Goal: Navigation & Orientation: Understand site structure

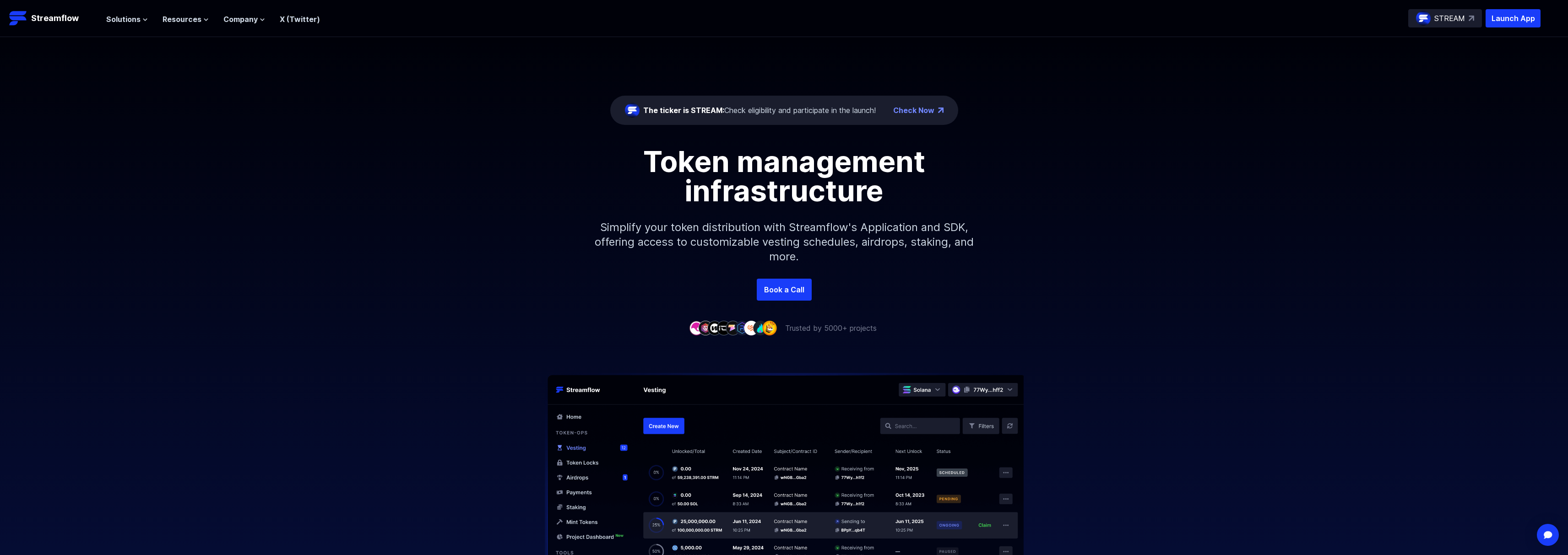
click at [119, 19] on span "Solutions" at bounding box center [123, 19] width 34 height 11
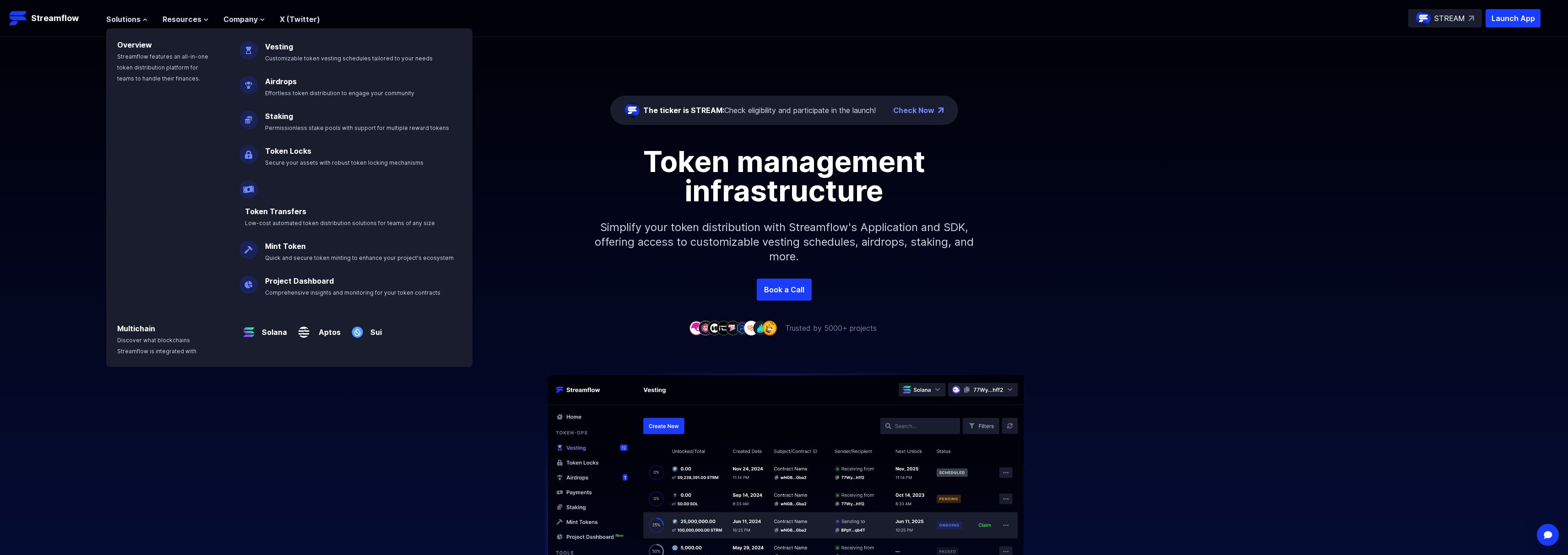
drag, startPoint x: 309, startPoint y: 382, endPoint x: 600, endPoint y: 394, distance: 291.2
click at [309, 382] on div at bounding box center [784, 471] width 1568 height 276
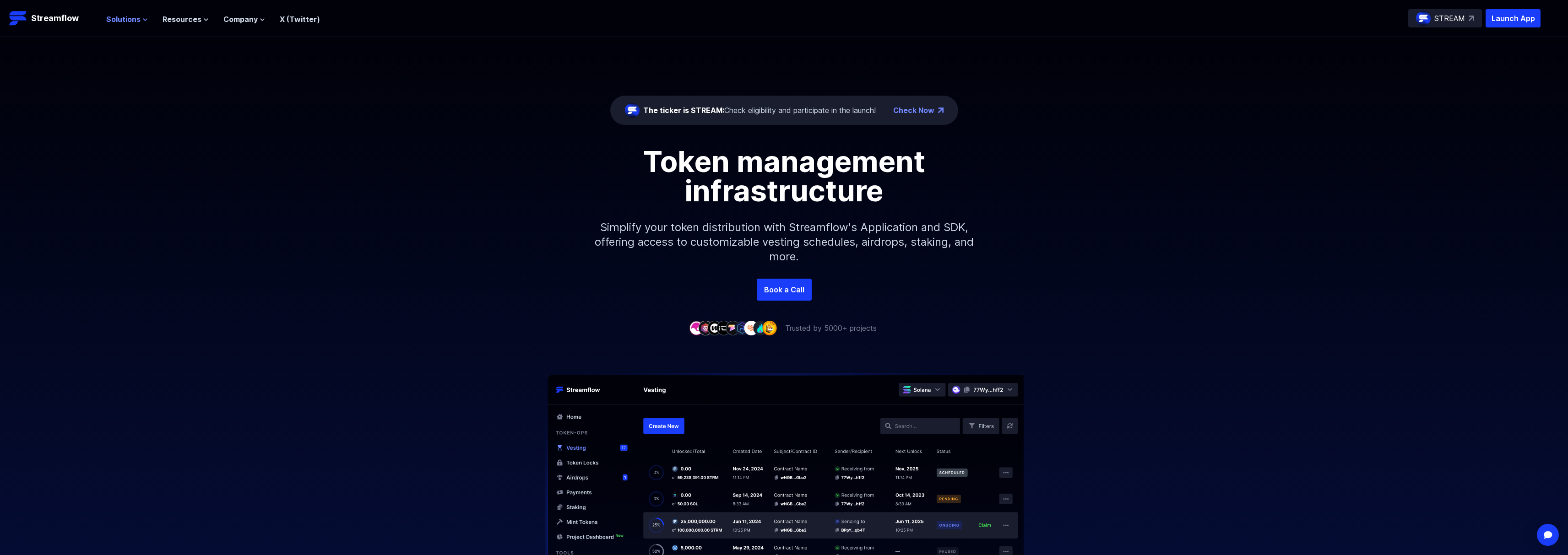
click at [130, 14] on span "Solutions" at bounding box center [123, 19] width 34 height 11
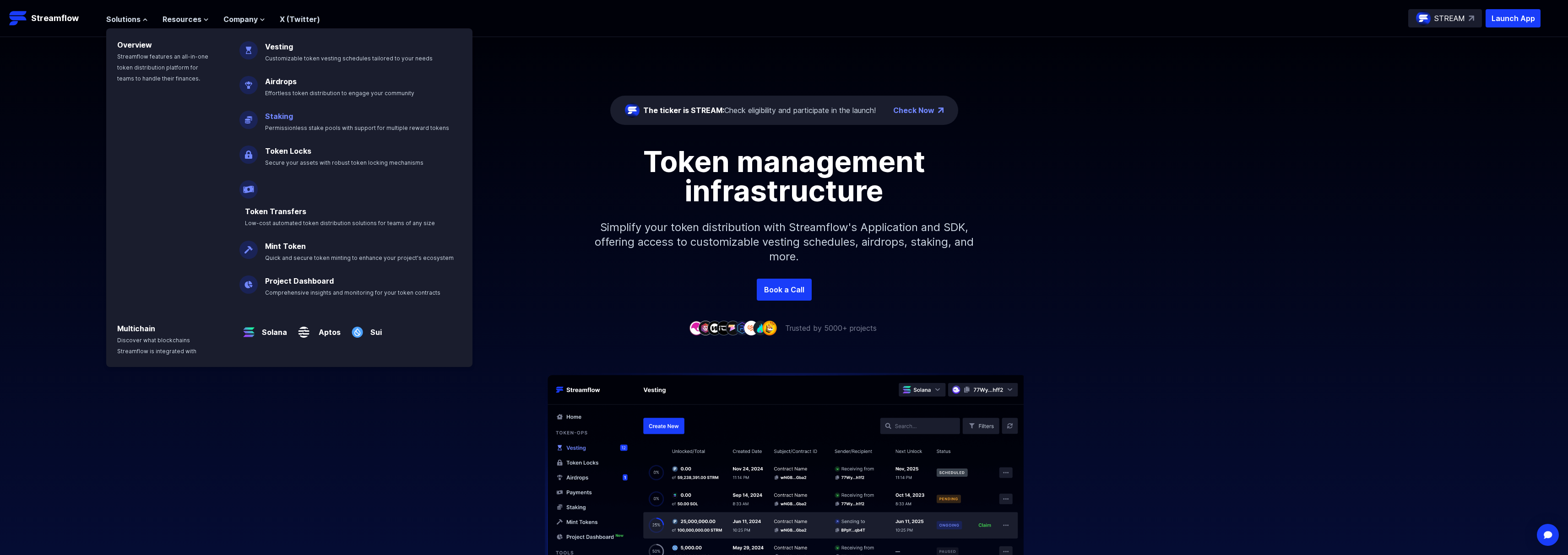
click at [271, 127] on span "Permissionless stake pools with support for multiple reward tokens" at bounding box center [357, 128] width 184 height 7
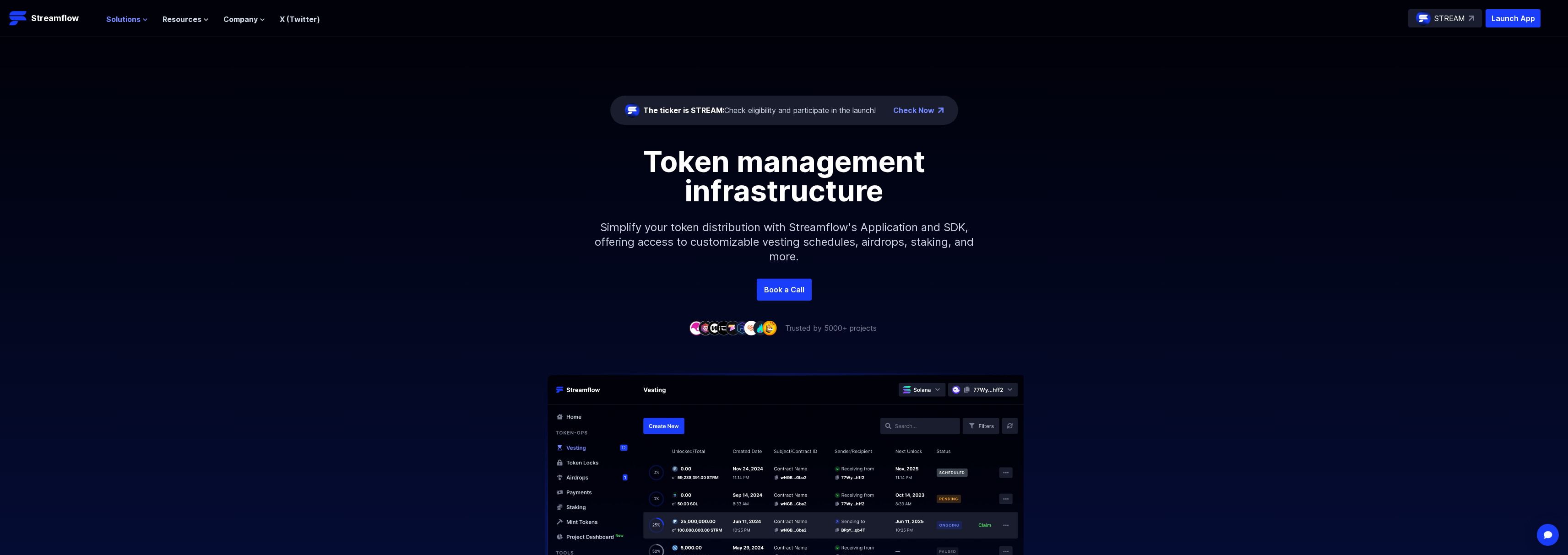
click at [138, 23] on span "Solutions" at bounding box center [123, 19] width 34 height 11
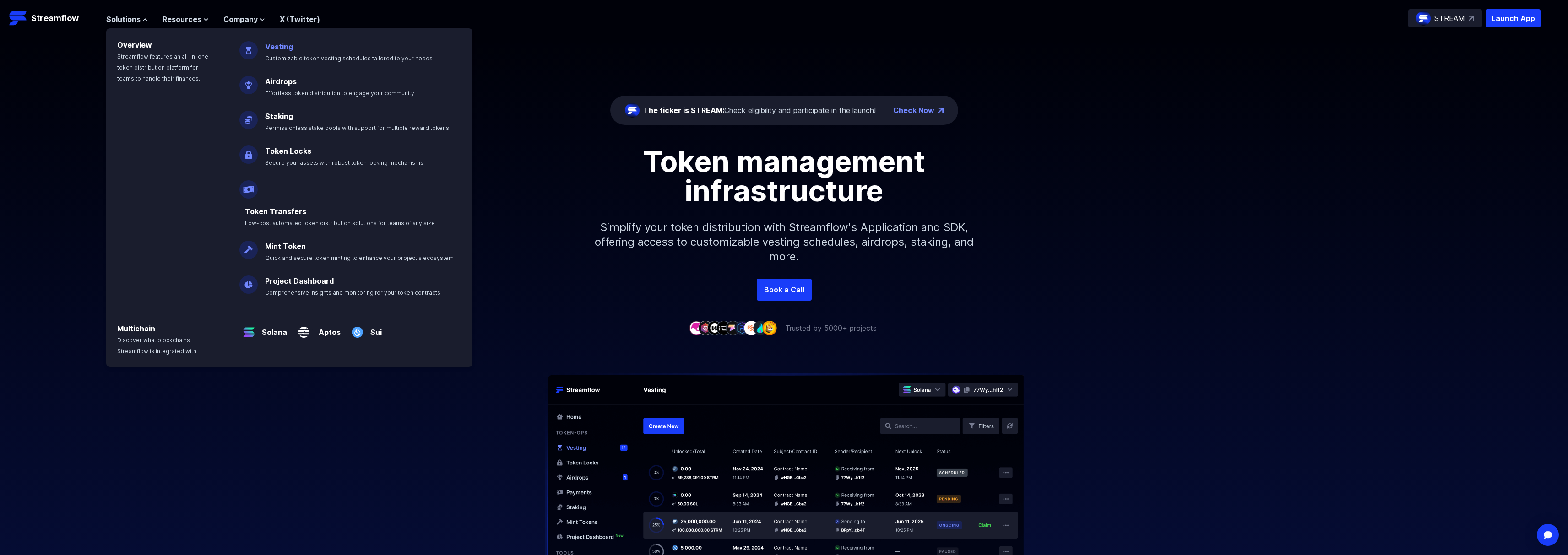
click at [276, 49] on link "Vesting" at bounding box center [279, 46] width 28 height 9
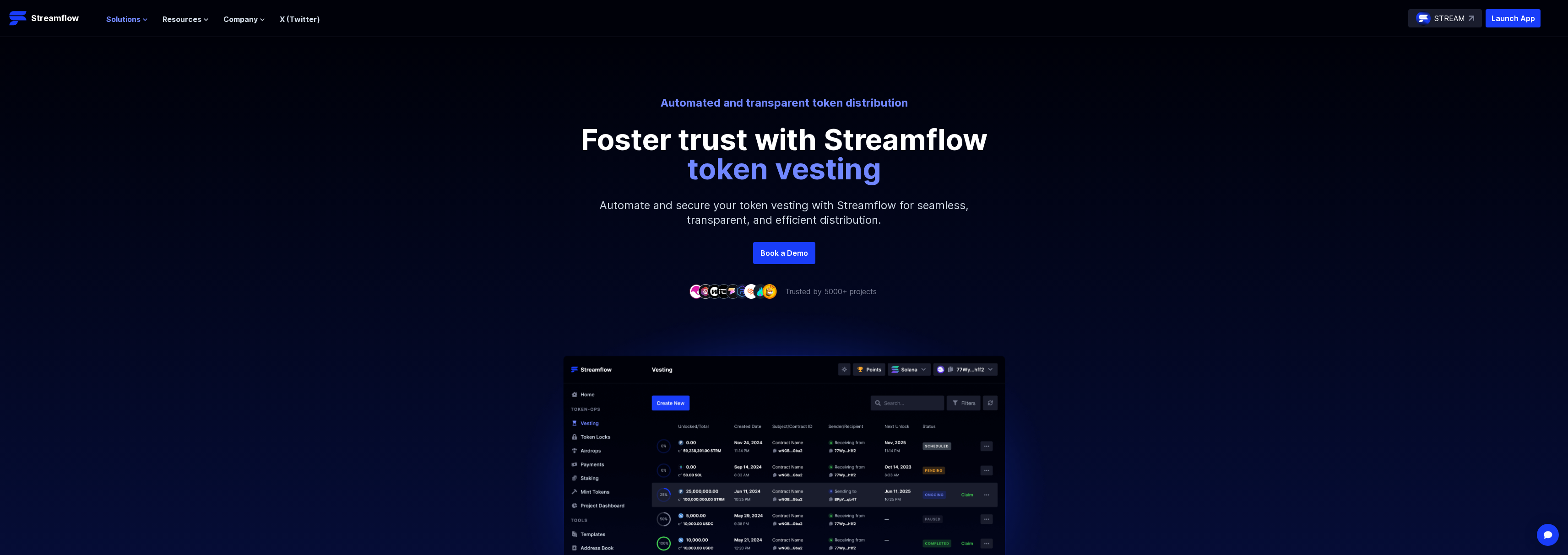
click at [138, 20] on span "Solutions" at bounding box center [123, 19] width 34 height 11
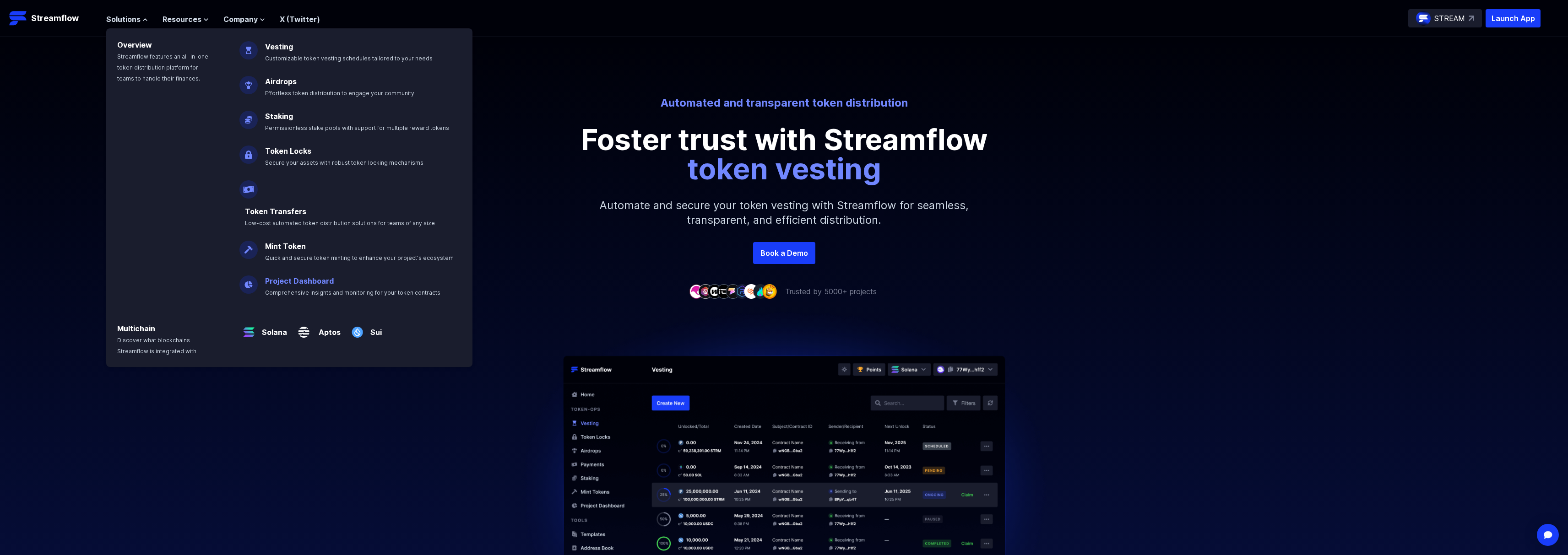
click at [275, 276] on link "Project Dashboard" at bounding box center [299, 281] width 69 height 9
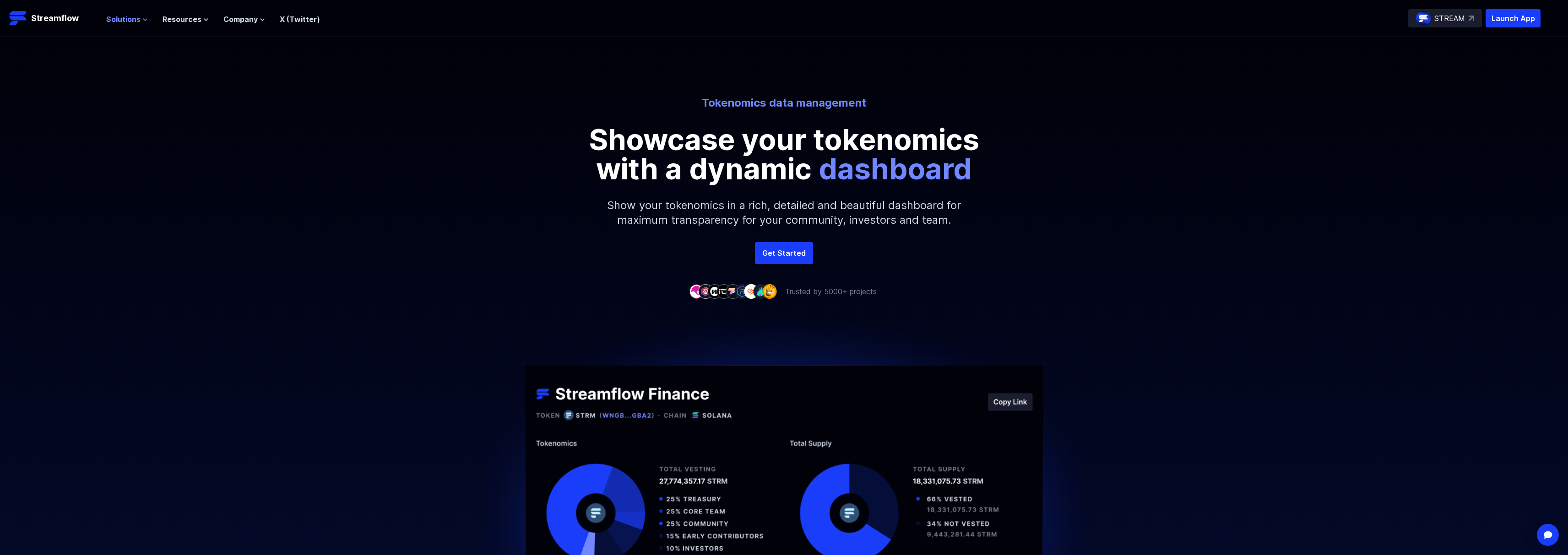
click at [120, 21] on span "Solutions" at bounding box center [123, 19] width 34 height 11
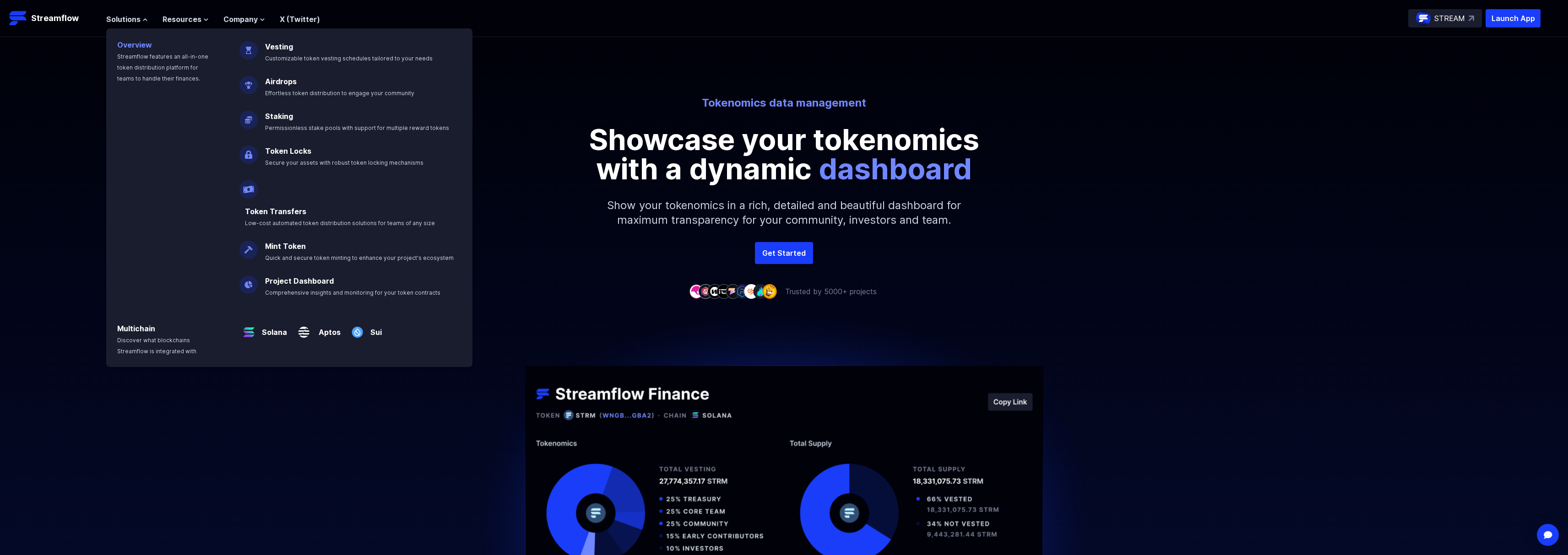
click at [125, 46] on link "Overview" at bounding box center [135, 44] width 35 height 9
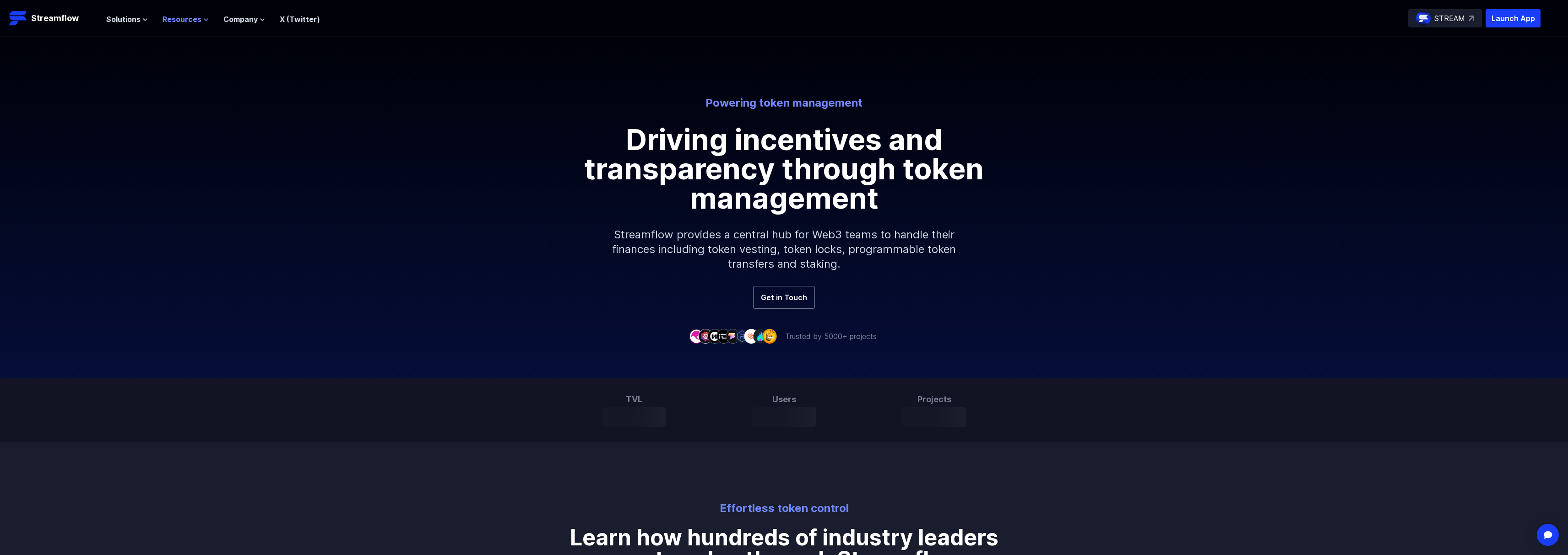
click at [189, 20] on span "Resources" at bounding box center [182, 19] width 39 height 11
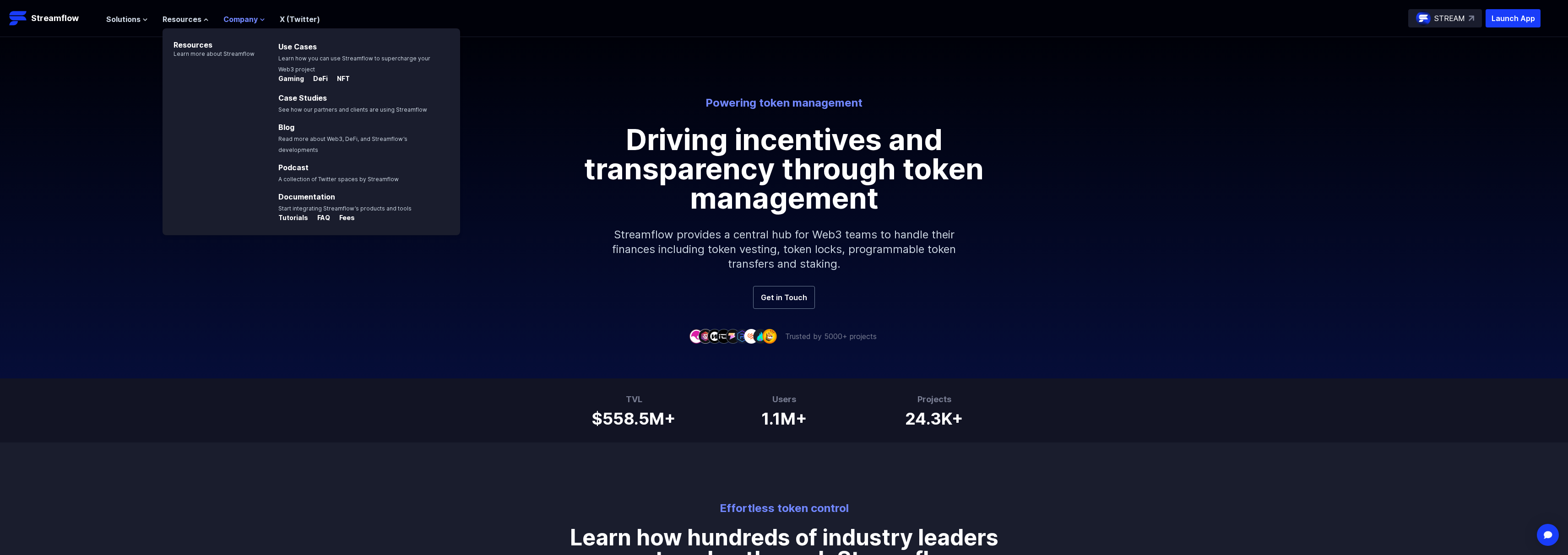
click at [241, 16] on span "Company" at bounding box center [240, 19] width 34 height 11
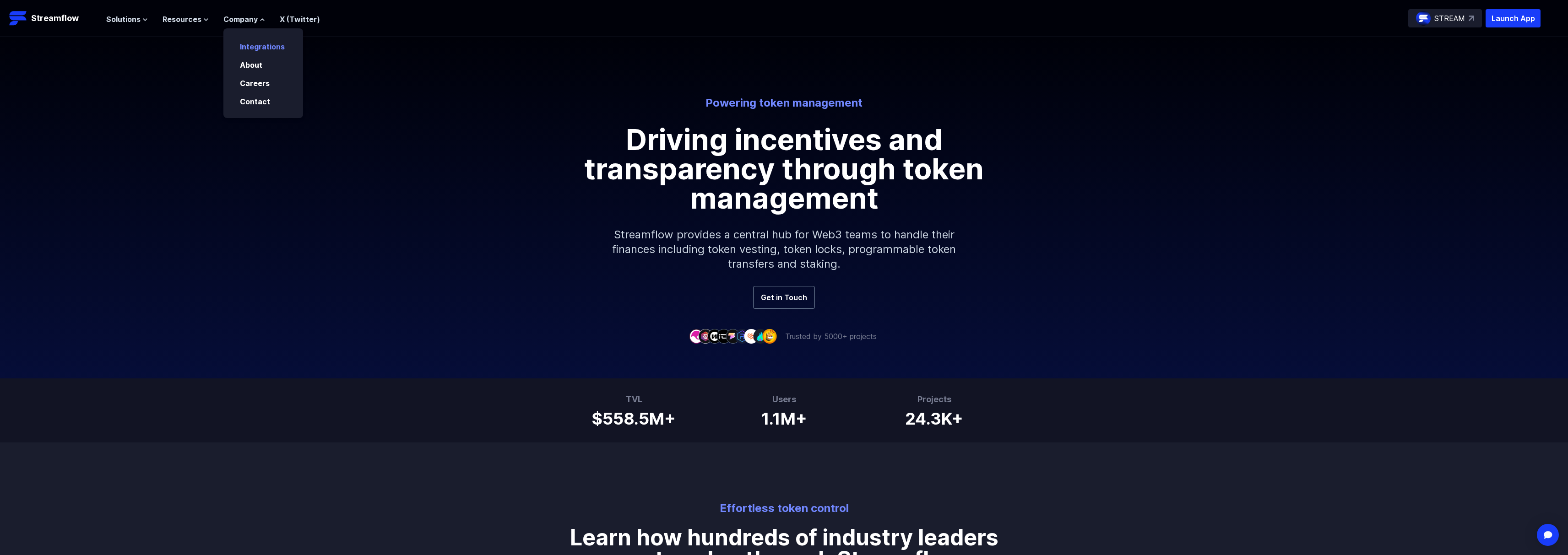
click at [269, 45] on link "Integrations" at bounding box center [262, 46] width 45 height 9
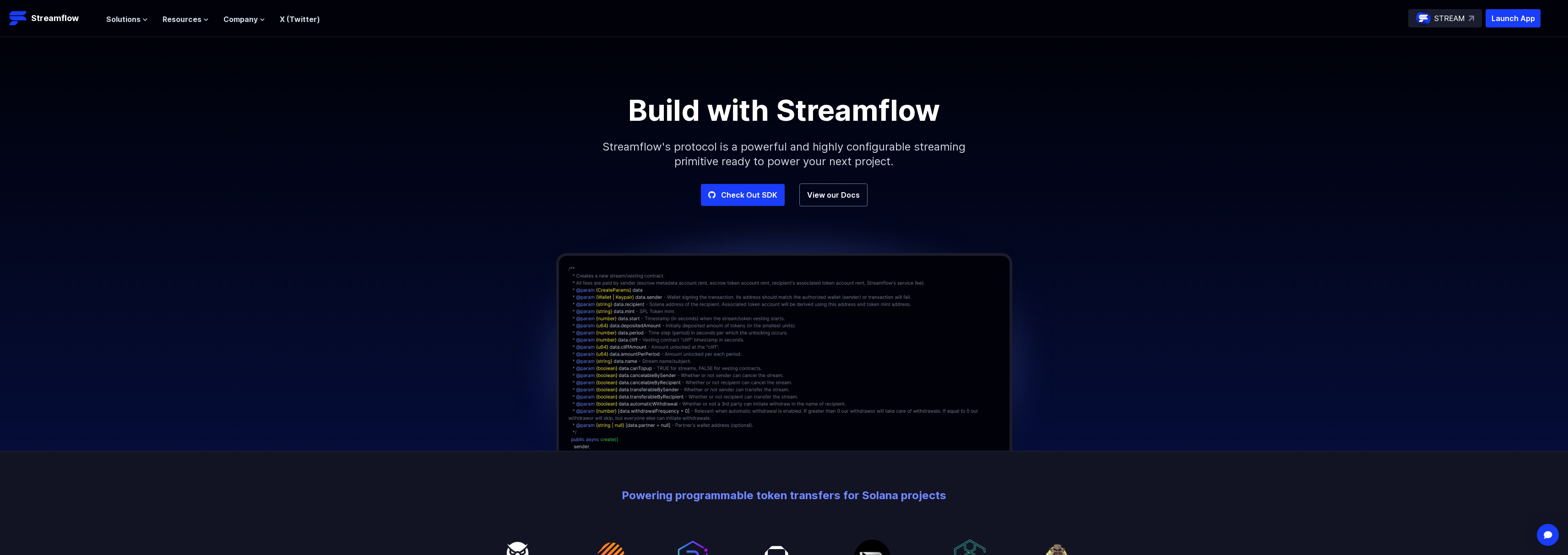
click at [139, 30] on header "Streamflow Launch App STREAM Solutions Overview Streamflow features an all-in-o…" at bounding box center [784, 18] width 1568 height 37
click at [139, 24] on button "Solutions" at bounding box center [127, 19] width 41 height 11
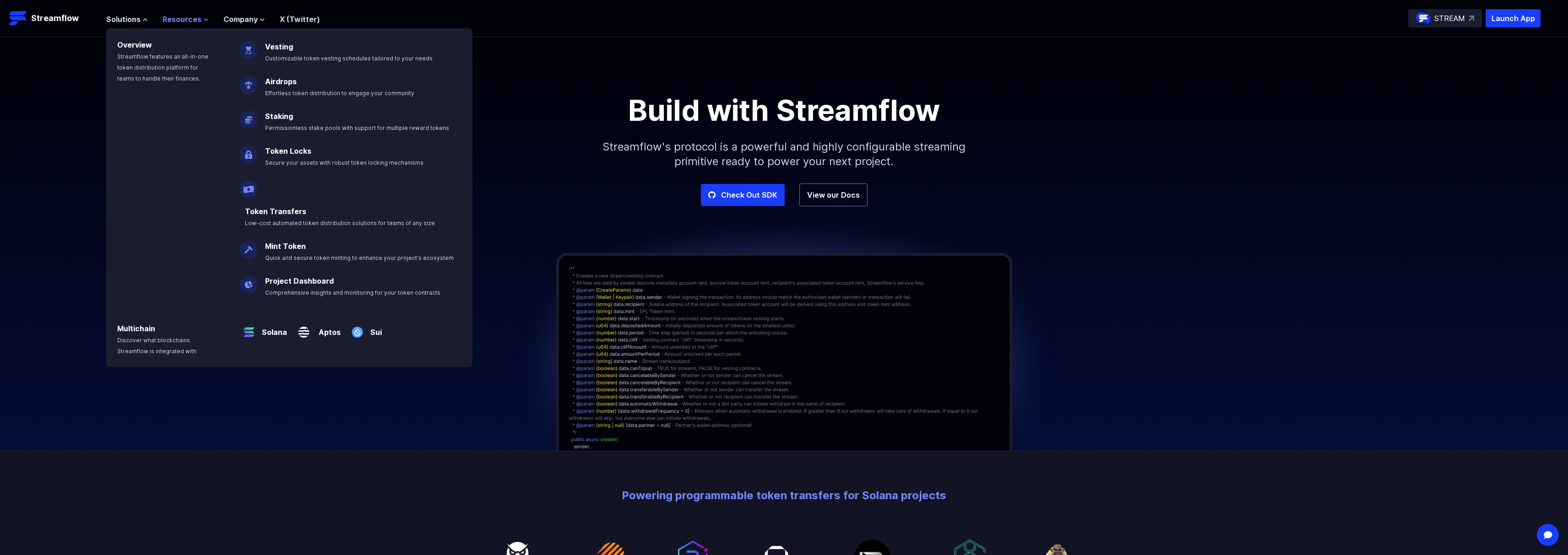
click at [180, 18] on span "Resources" at bounding box center [182, 19] width 39 height 11
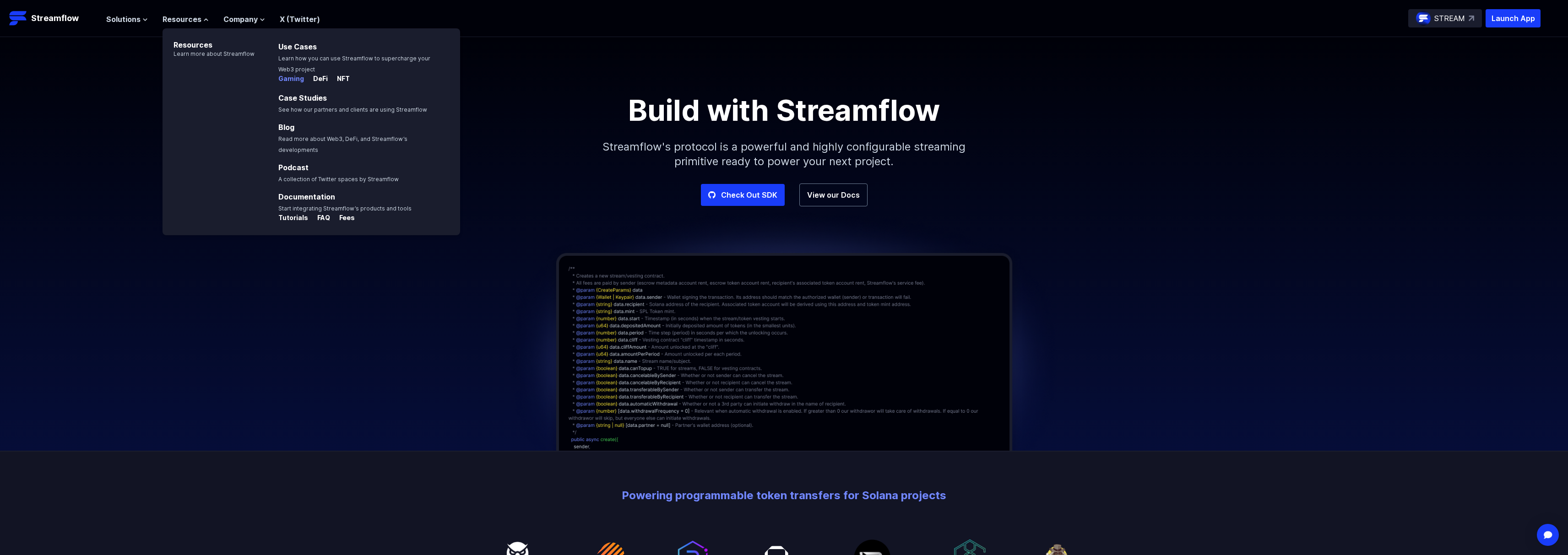
click at [296, 79] on p "Gaming" at bounding box center [291, 79] width 26 height 9
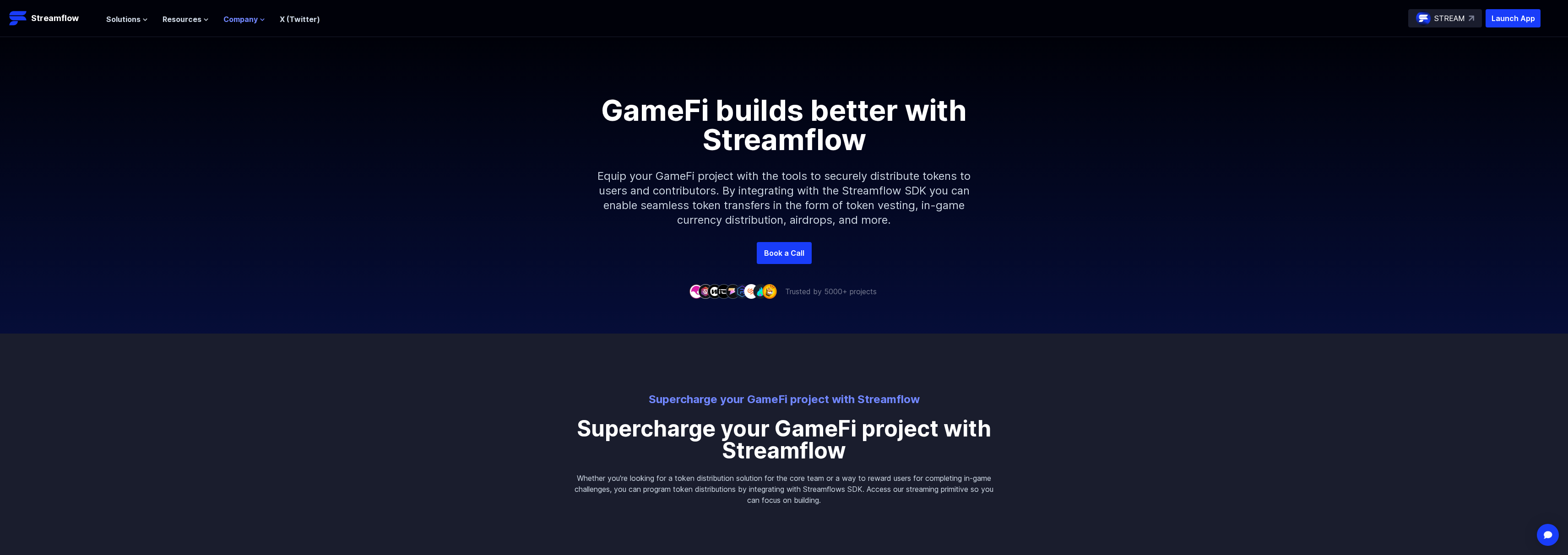
click at [242, 21] on span "Company" at bounding box center [240, 19] width 34 height 11
click at [259, 62] on p "About" at bounding box center [257, 65] width 46 height 11
click at [253, 19] on span "Company" at bounding box center [240, 19] width 34 height 11
click at [256, 64] on link "About" at bounding box center [251, 65] width 23 height 9
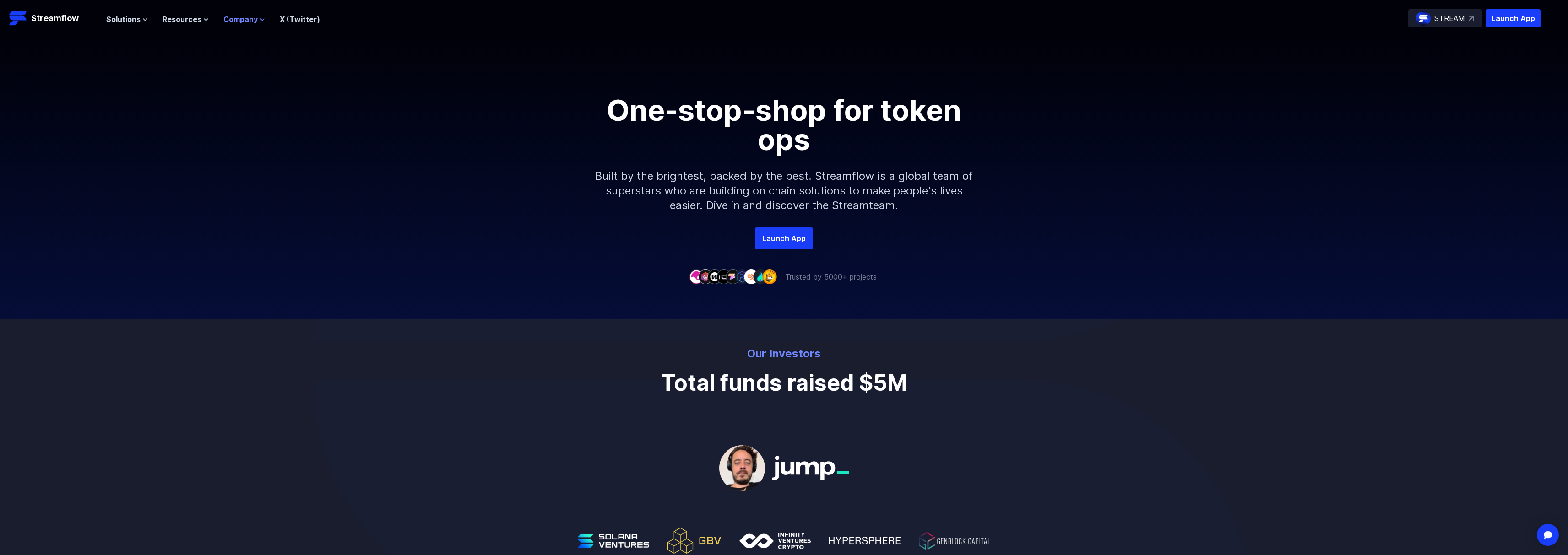
click at [233, 14] on span "Company" at bounding box center [240, 19] width 34 height 11
click at [259, 83] on link "Careers" at bounding box center [254, 83] width 30 height 9
click at [178, 15] on span "Resources" at bounding box center [182, 19] width 39 height 11
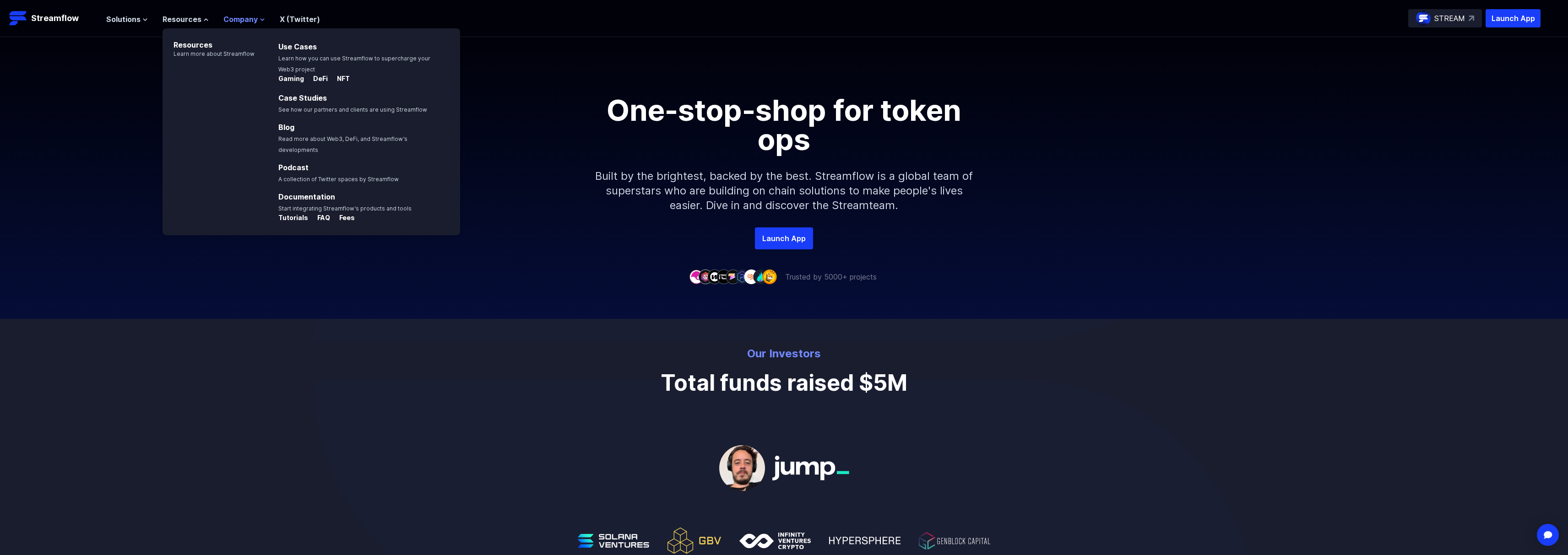
click at [252, 14] on span "Company" at bounding box center [240, 19] width 34 height 11
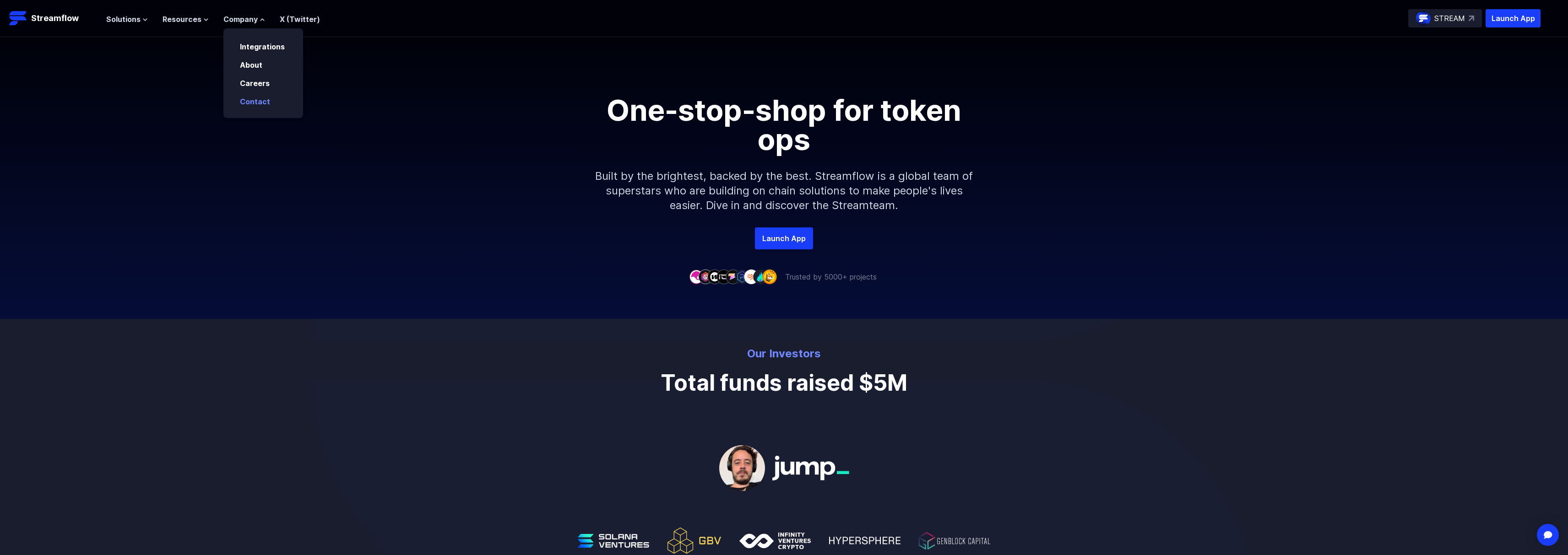
click at [251, 97] on link "Contact" at bounding box center [255, 101] width 30 height 9
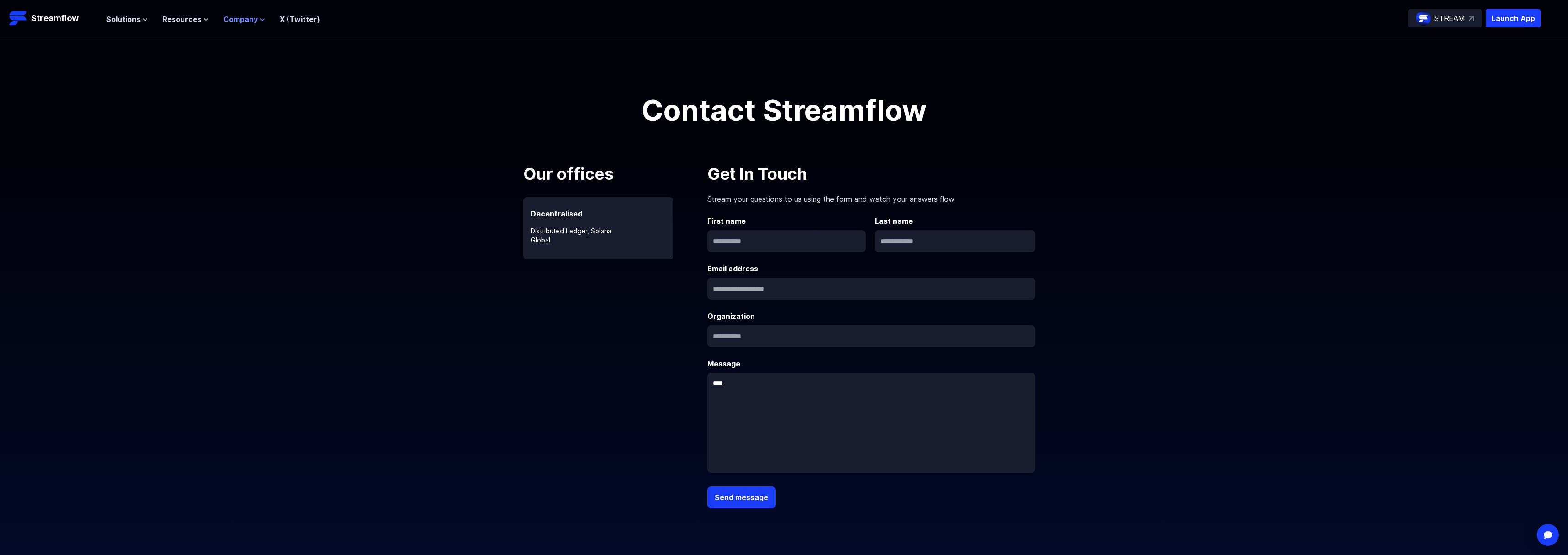
click at [242, 23] on span "Company" at bounding box center [240, 19] width 34 height 11
click at [191, 18] on span "Resources" at bounding box center [182, 19] width 39 height 11
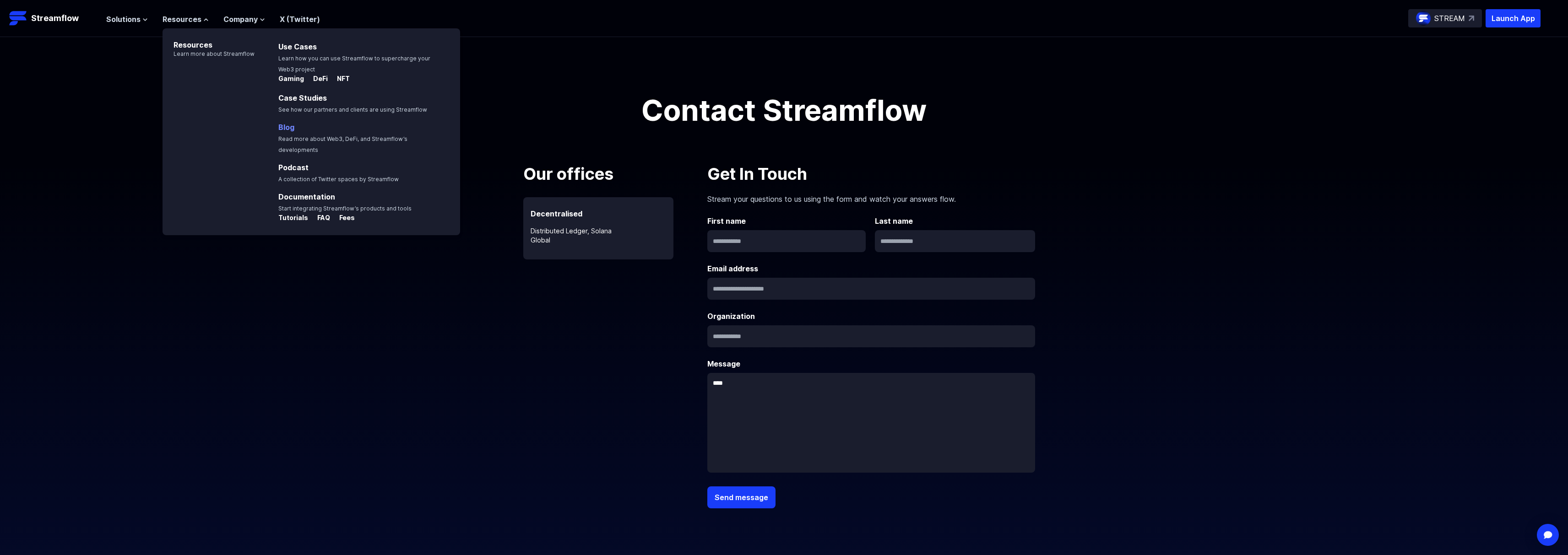
click at [289, 127] on link "Blog" at bounding box center [286, 127] width 16 height 9
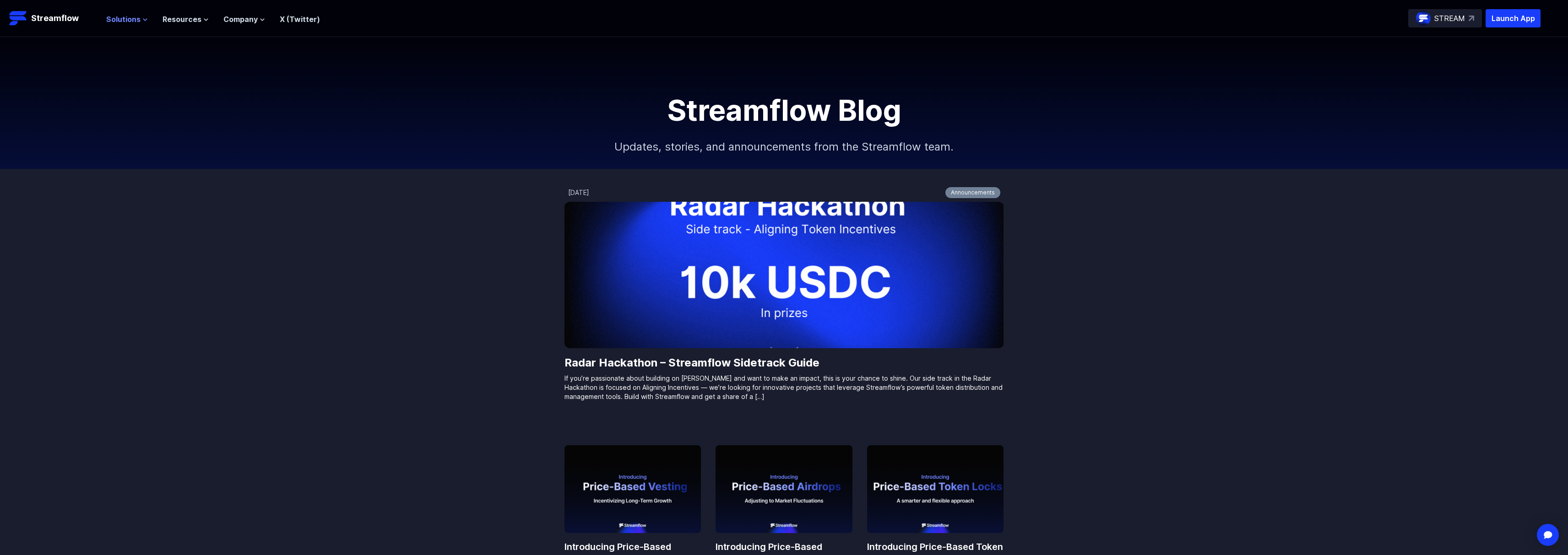
click at [133, 23] on span "Solutions" at bounding box center [123, 19] width 34 height 11
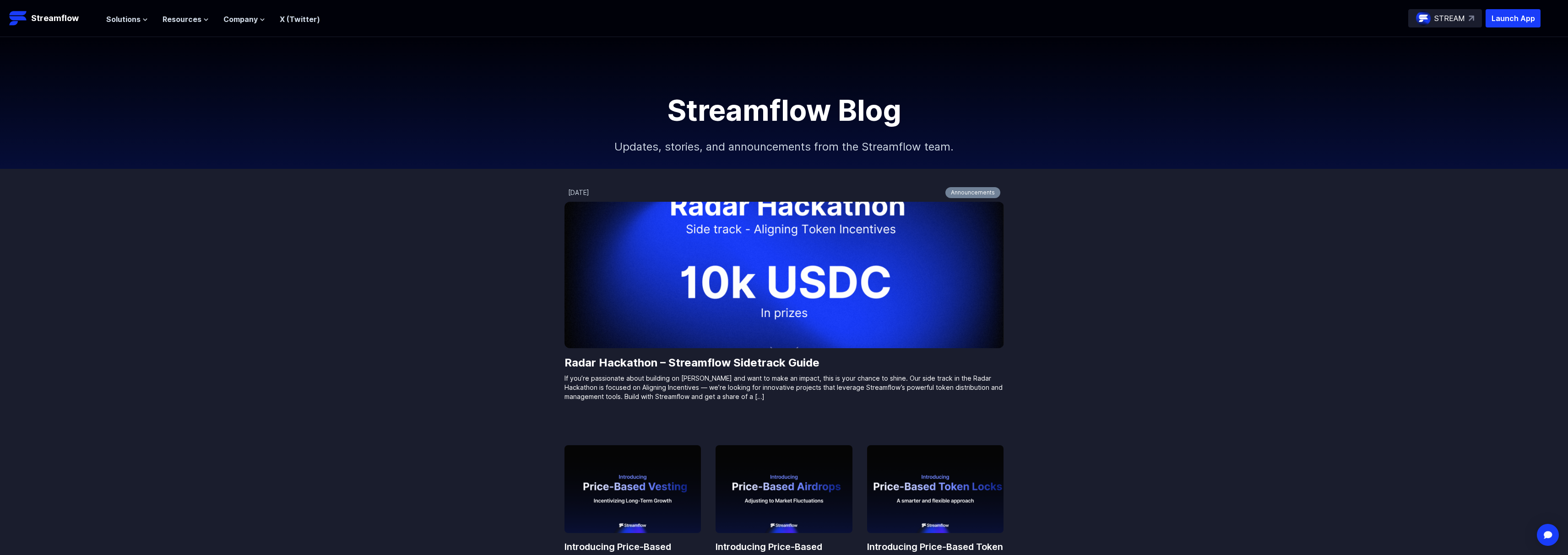
click at [187, 26] on div "Solutions Overview Streamflow features an all-in-one token distribution platfor…" at bounding box center [212, 18] width 214 height 18
click at [188, 19] on span "Resources" at bounding box center [182, 19] width 39 height 11
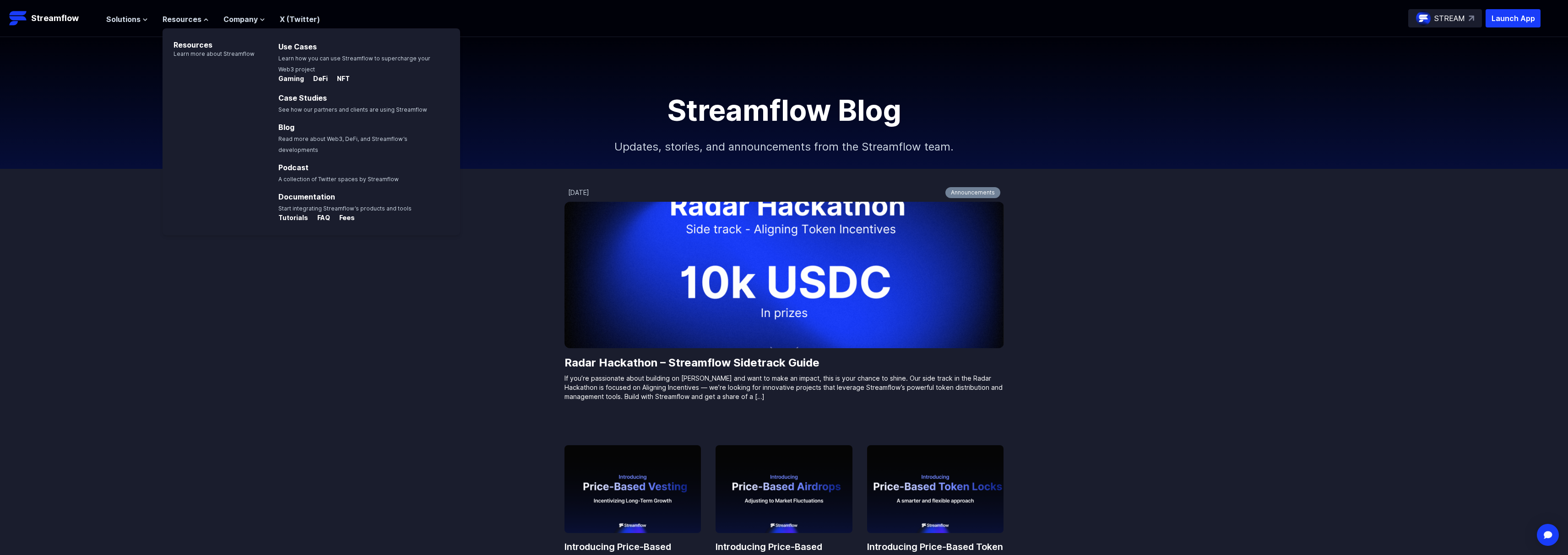
scroll to position [1, 0]
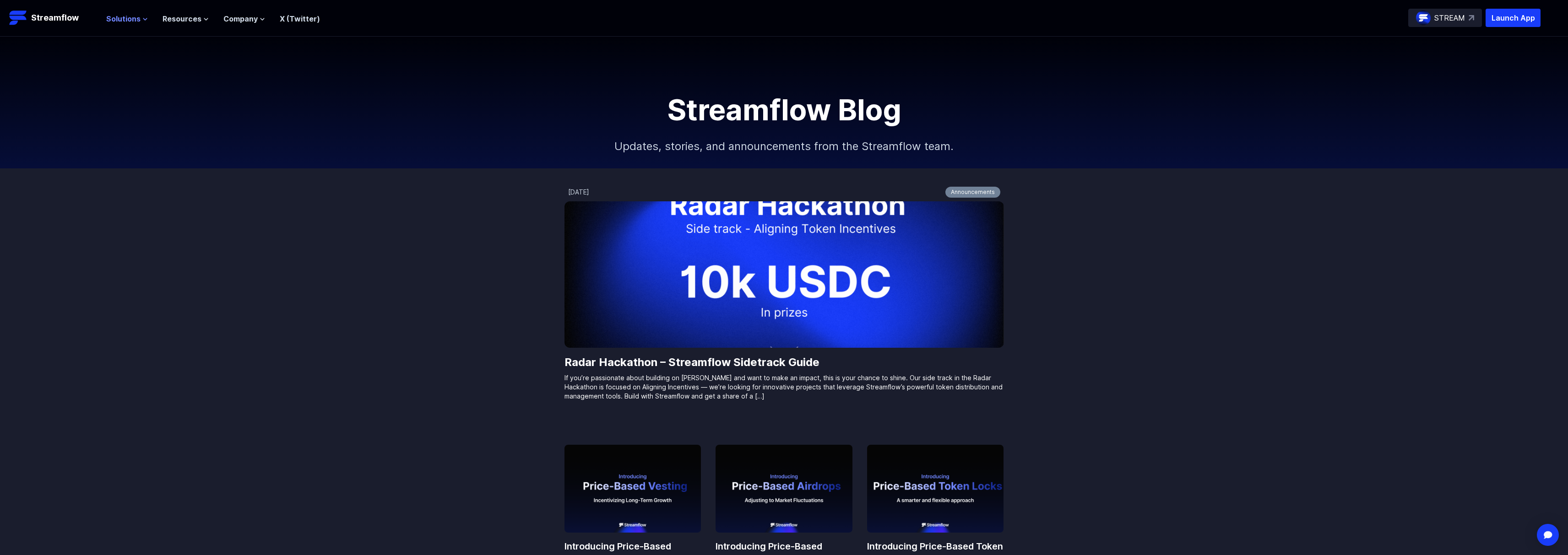
click at [125, 16] on span "Solutions" at bounding box center [123, 19] width 34 height 11
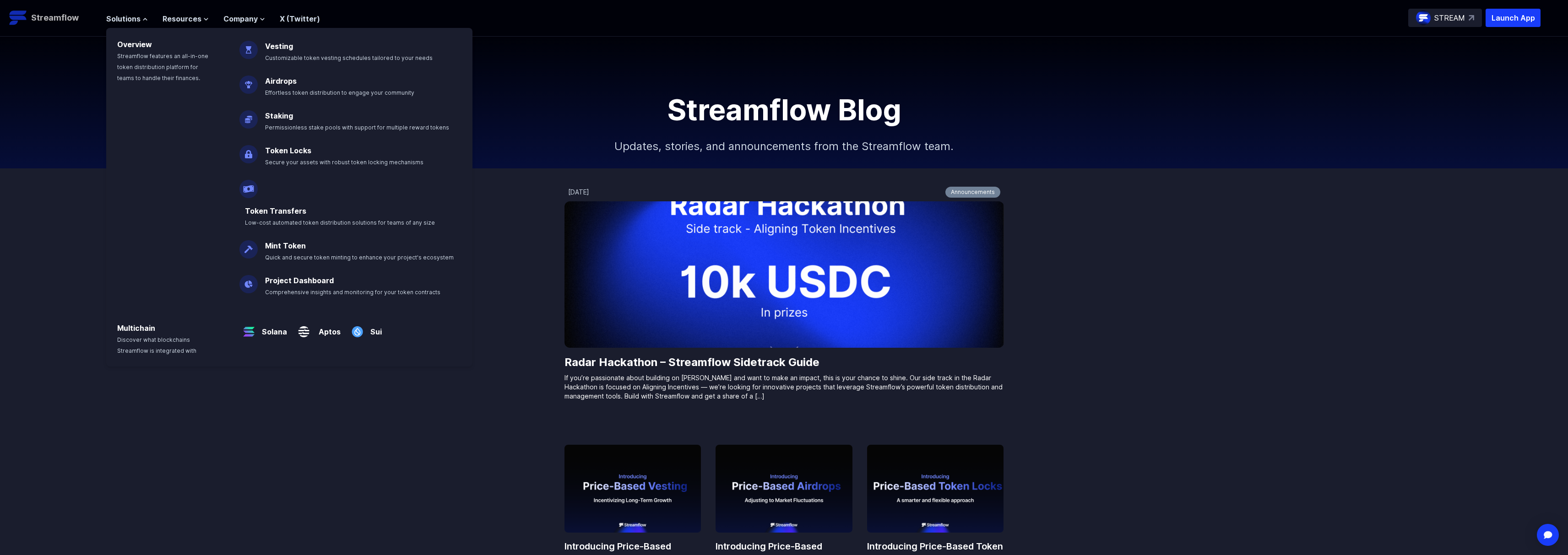
click at [44, 23] on p "Streamflow" at bounding box center [55, 18] width 47 height 13
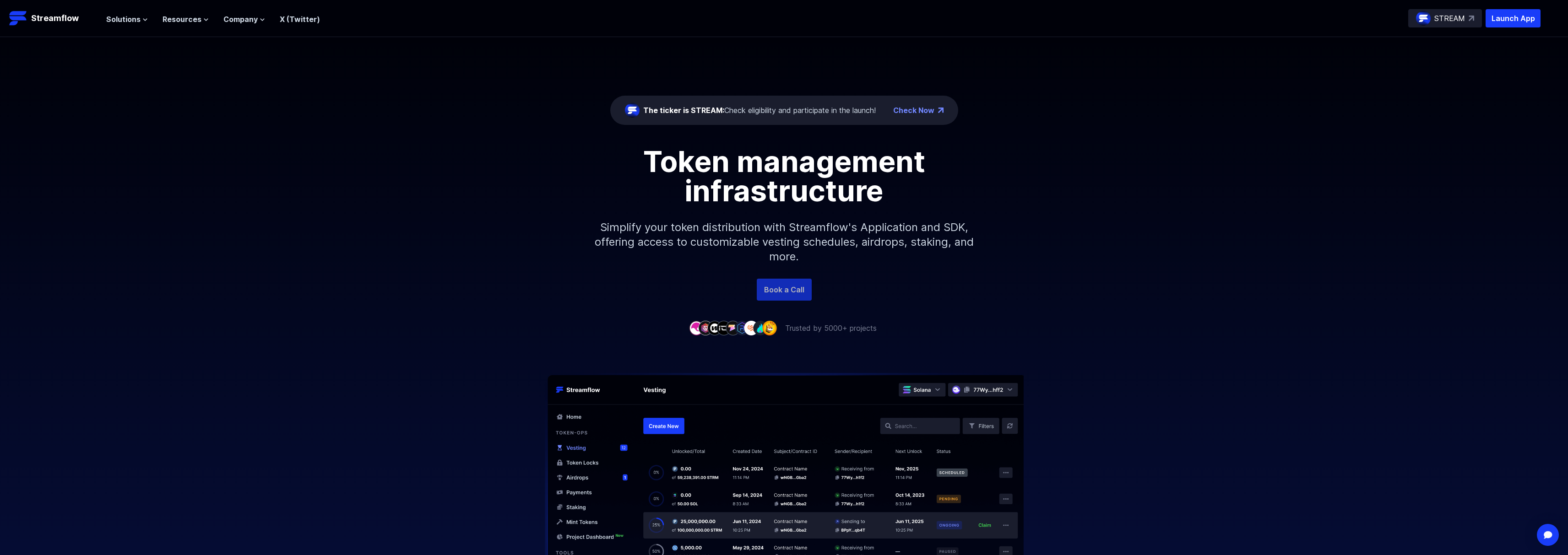
click at [799, 296] on link "Book a Call" at bounding box center [784, 290] width 55 height 22
click at [129, 24] on span "Solutions" at bounding box center [123, 19] width 34 height 11
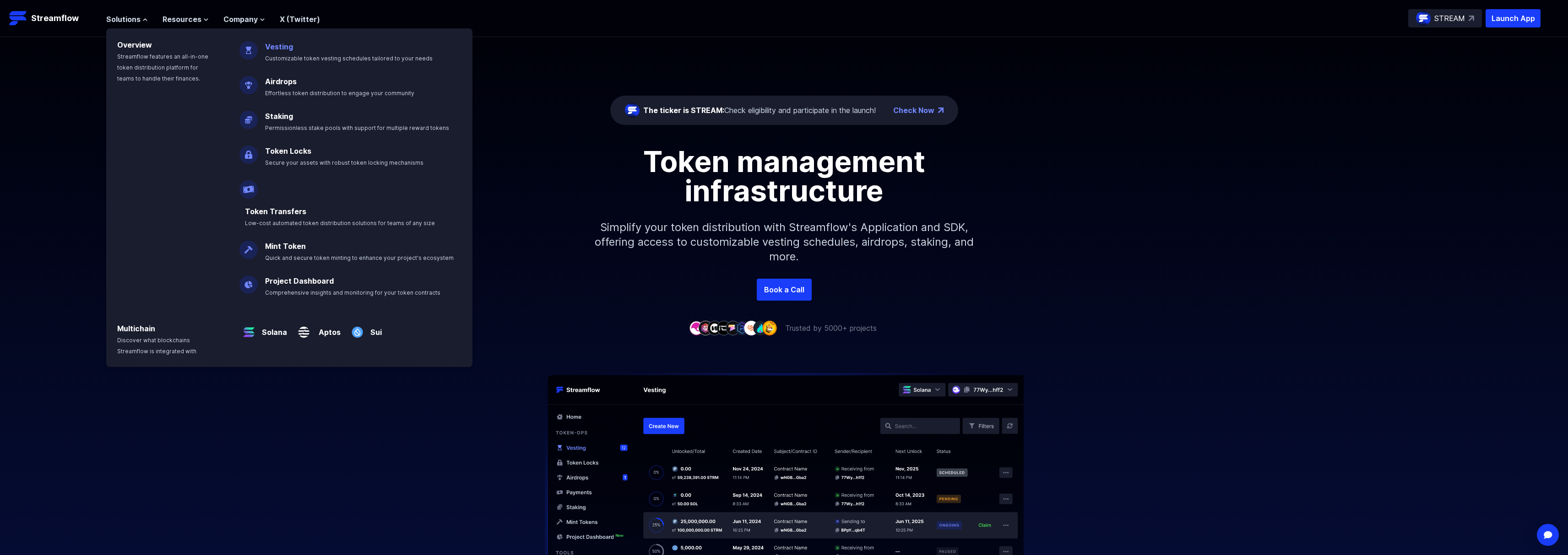
click at [278, 43] on link "Vesting" at bounding box center [279, 46] width 28 height 9
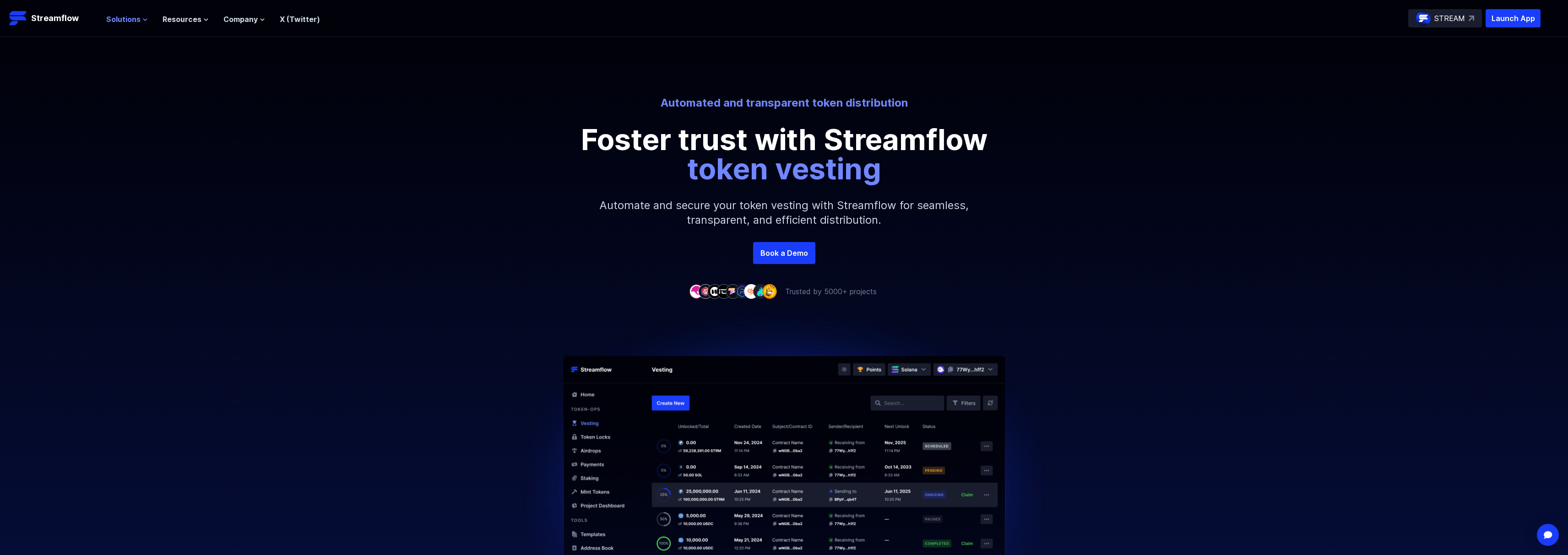
click at [142, 19] on icon at bounding box center [145, 19] width 5 height 5
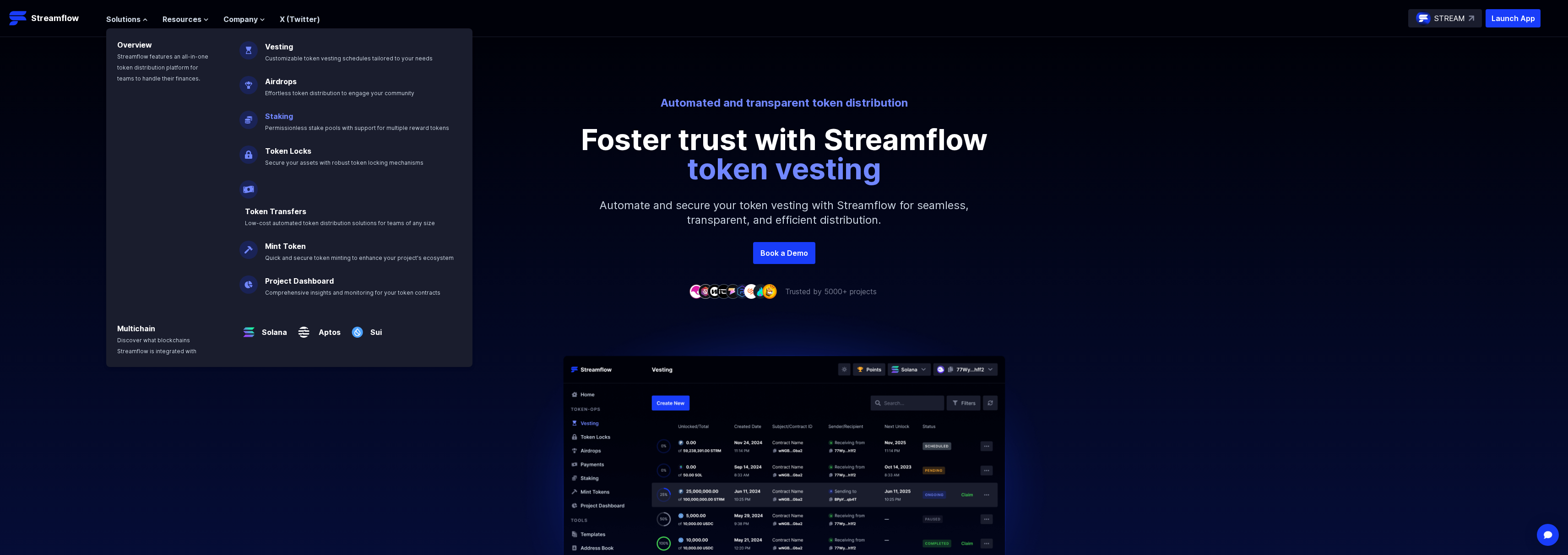
click at [273, 114] on link "Staking" at bounding box center [279, 116] width 28 height 9
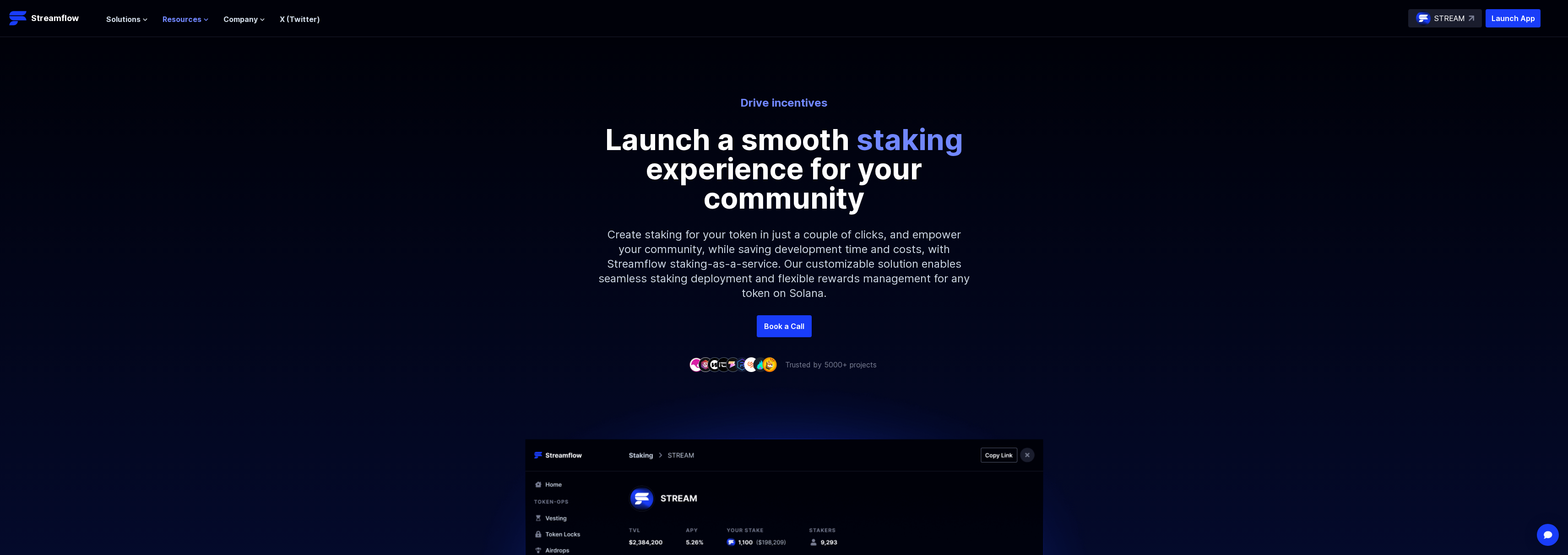
click at [178, 23] on span "Resources" at bounding box center [182, 19] width 39 height 11
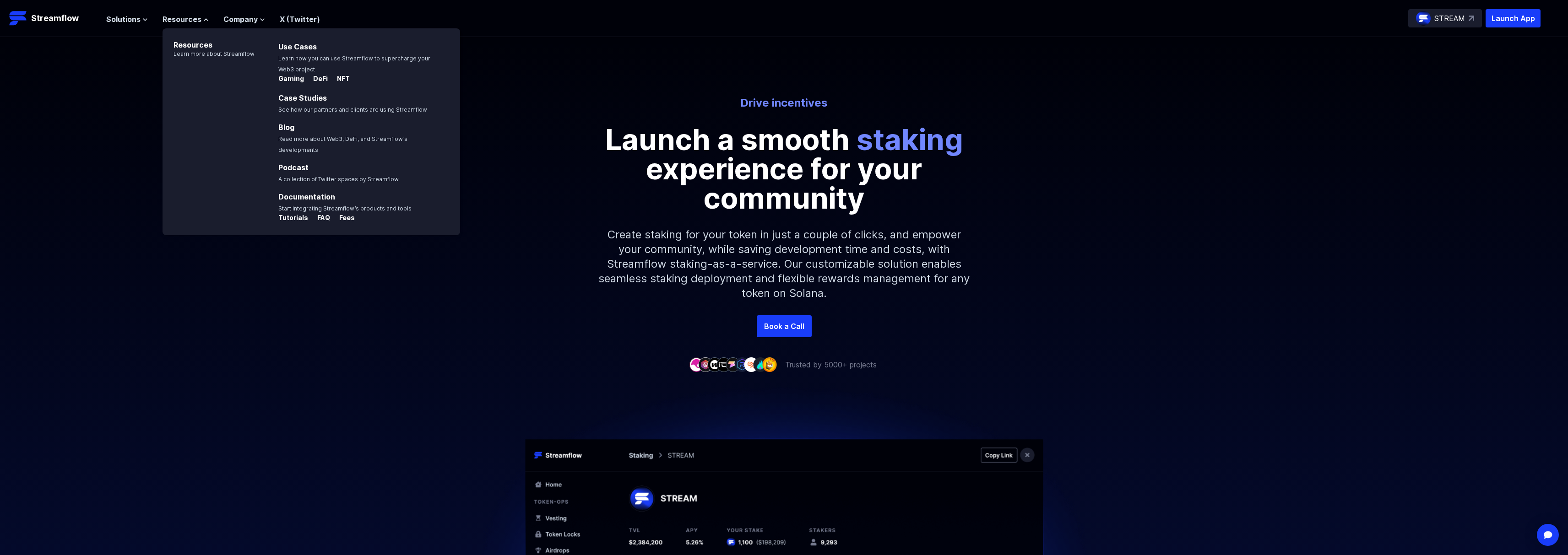
click at [118, 12] on nav "Solutions Overview Streamflow features an all-in-one token distribution platfor…" at bounding box center [212, 18] width 214 height 12
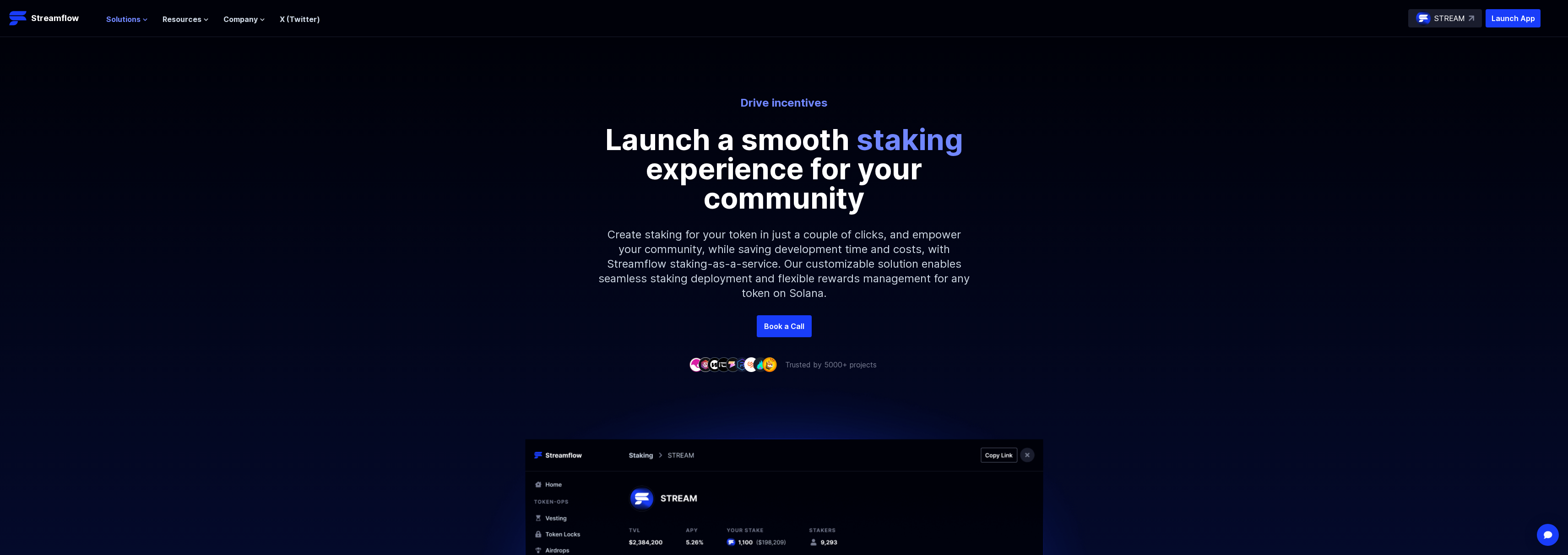
click at [122, 18] on span "Solutions" at bounding box center [123, 19] width 34 height 11
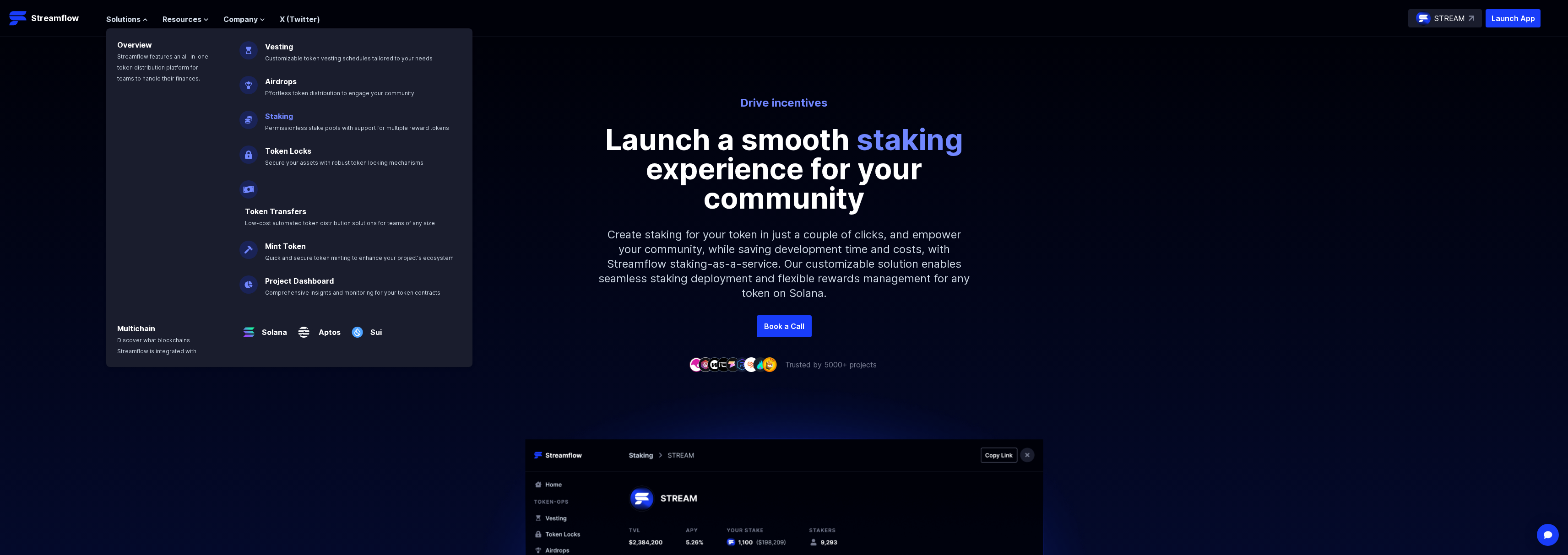
click at [280, 117] on link "Staking" at bounding box center [279, 116] width 28 height 9
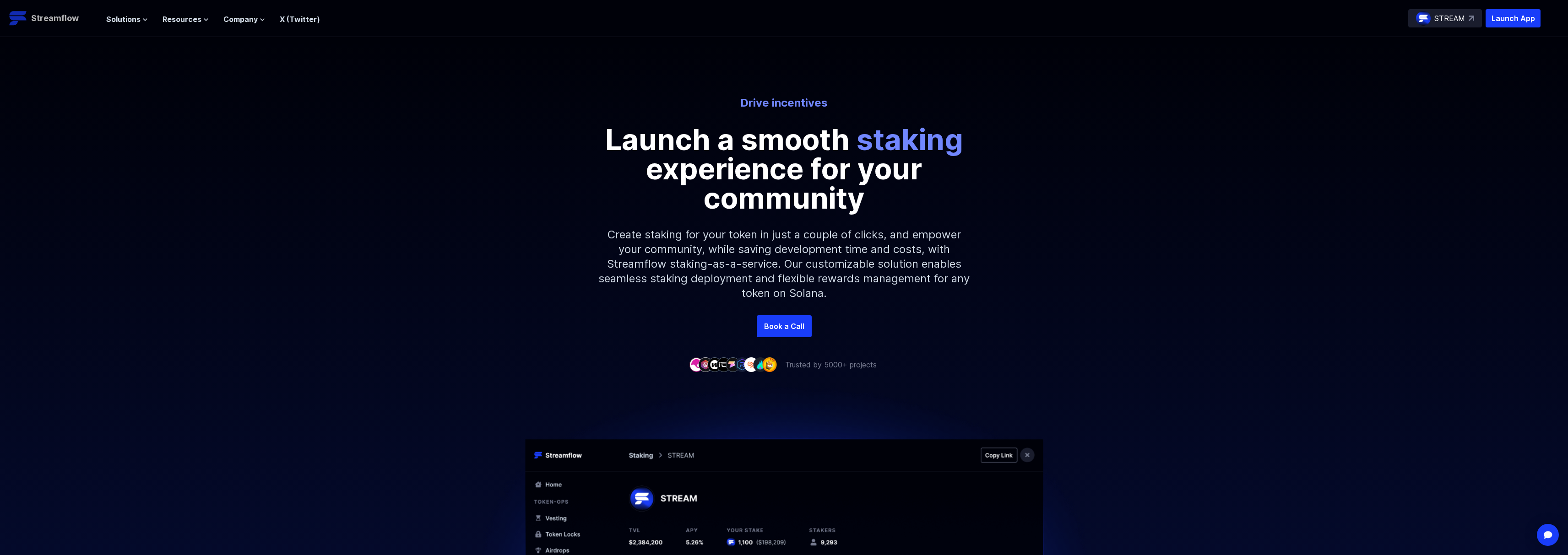
click at [72, 23] on p "Streamflow" at bounding box center [55, 18] width 47 height 13
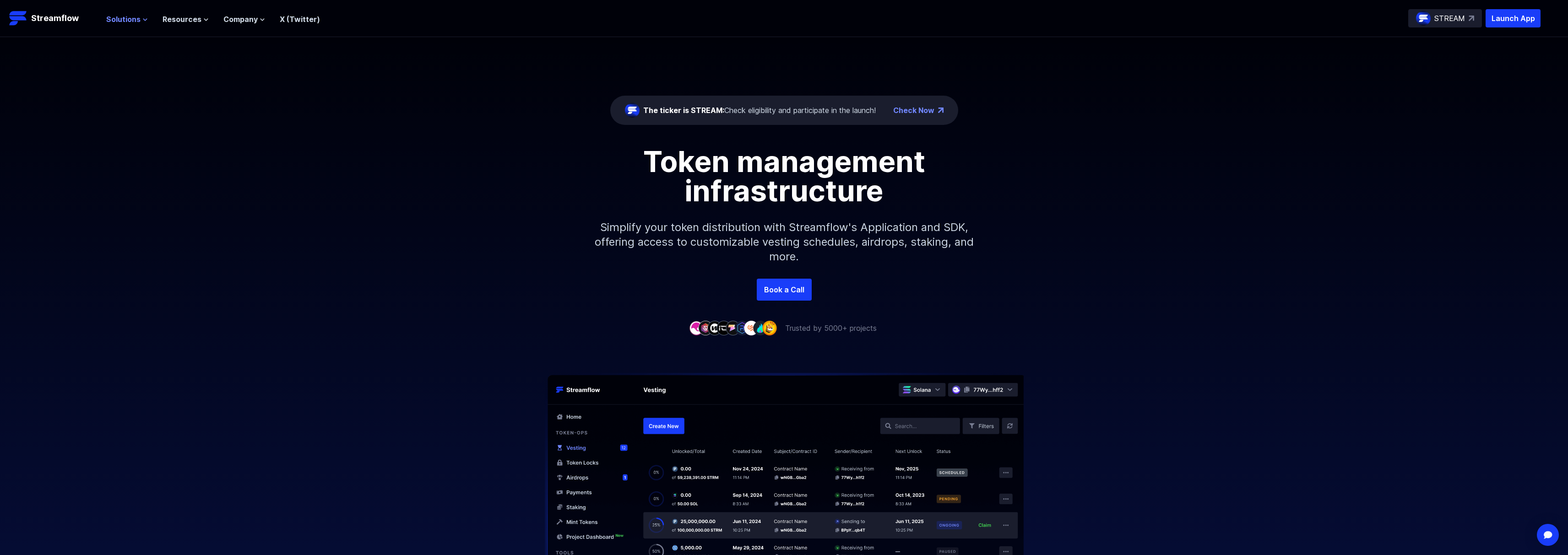
click at [136, 19] on span "Solutions" at bounding box center [123, 19] width 34 height 11
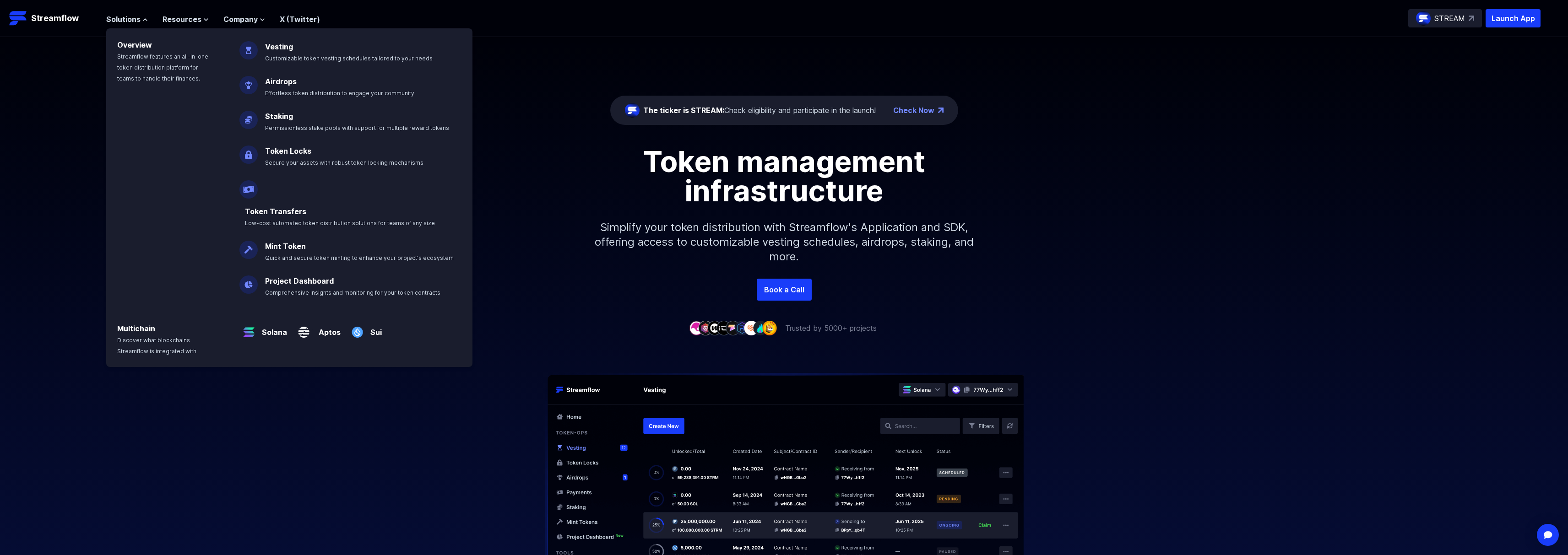
click at [1163, 405] on div at bounding box center [784, 471] width 1568 height 276
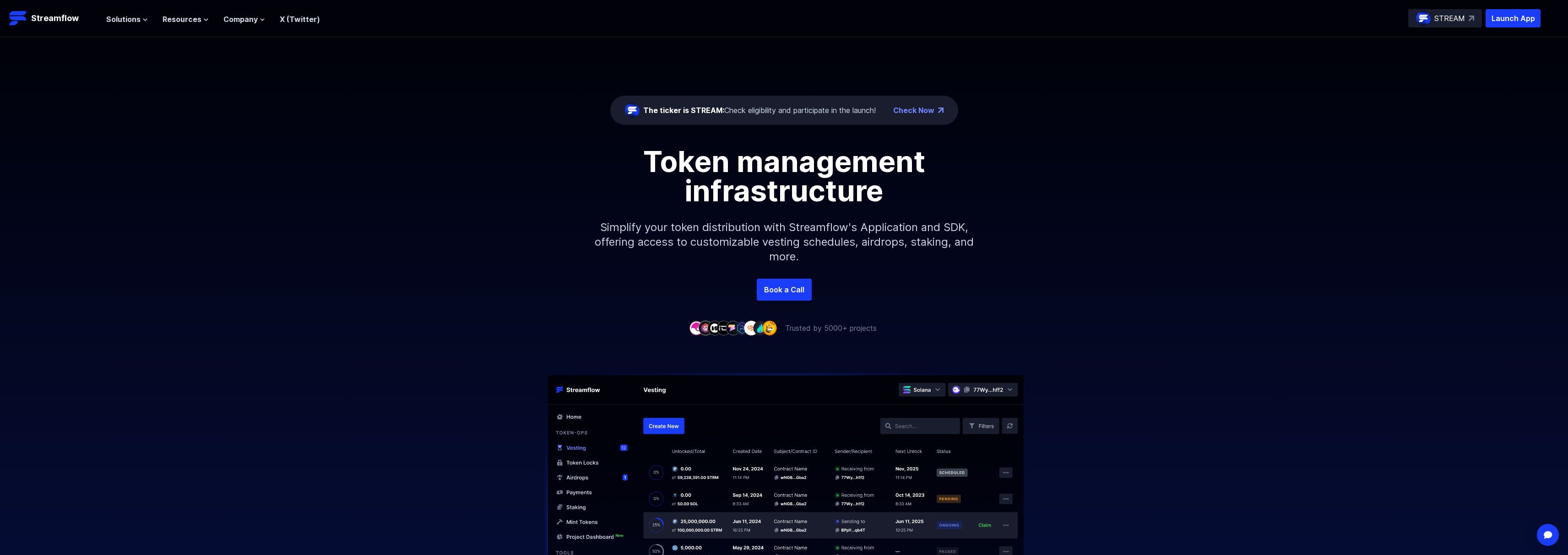
click at [138, 32] on header "Streamflow Launch App STREAM Solutions Overview Streamflow features an all-in-o…" at bounding box center [784, 18] width 1568 height 37
click at [139, 19] on button "Solutions" at bounding box center [127, 19] width 41 height 11
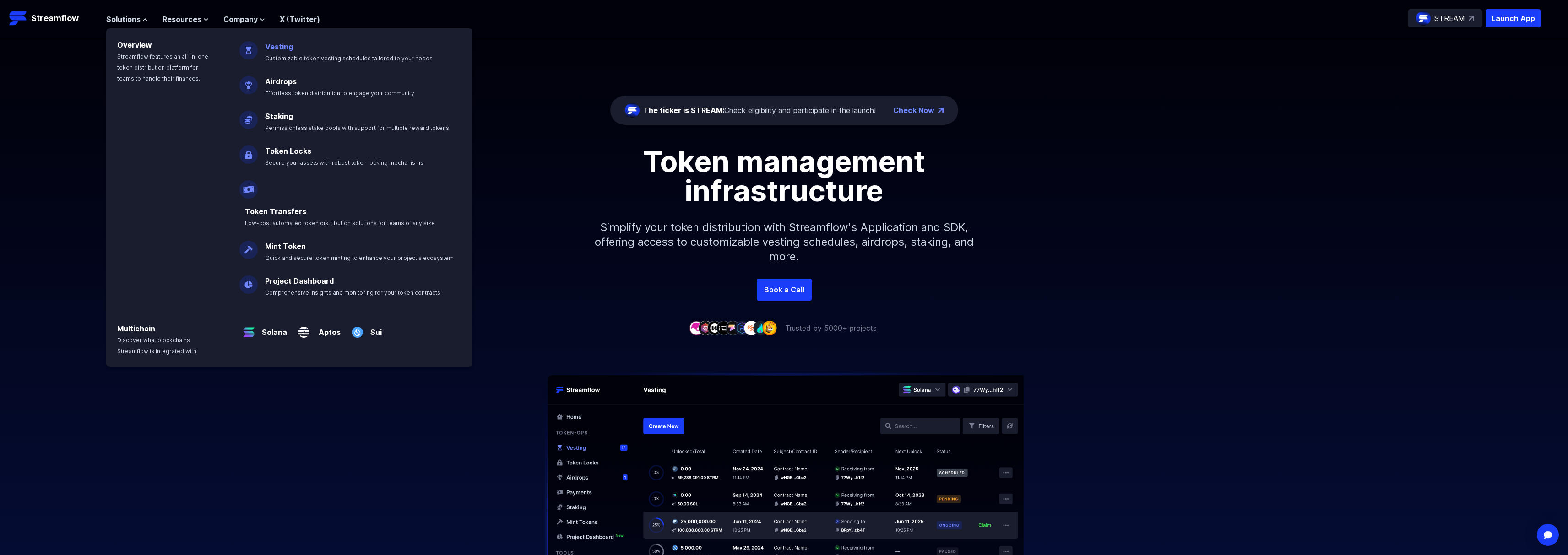
click at [289, 51] on link "Vesting" at bounding box center [279, 46] width 28 height 9
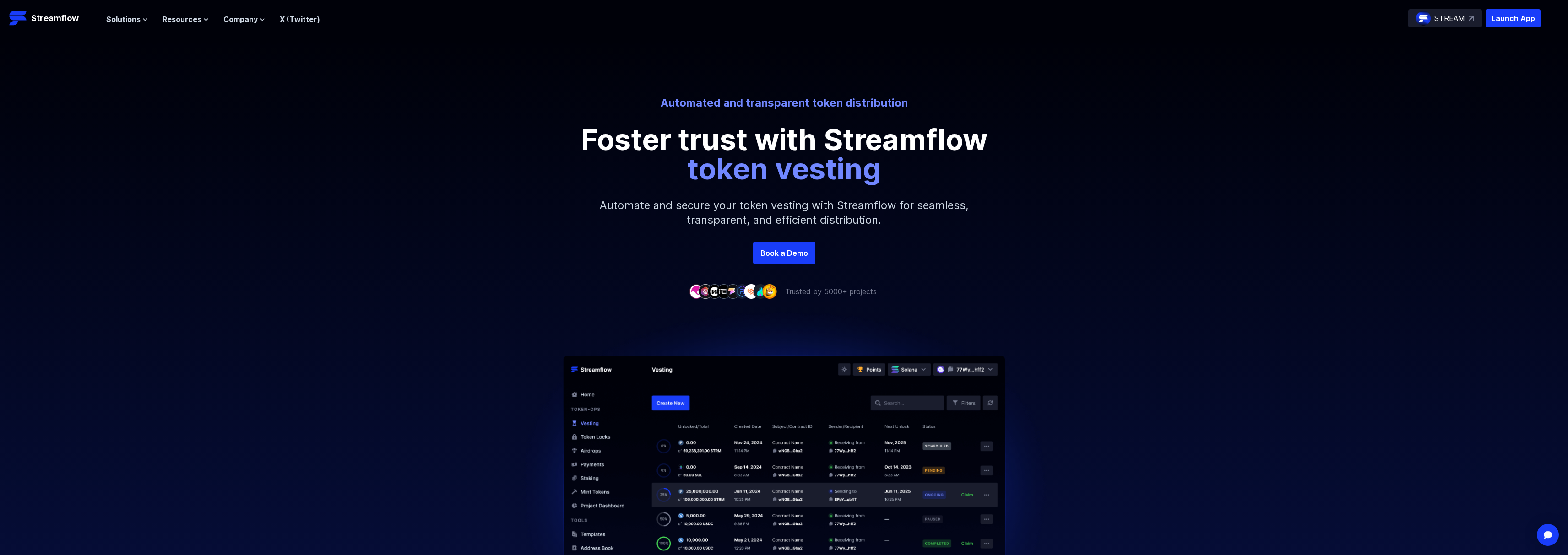
click at [123, 25] on div "Solutions Overview Streamflow features an all-in-one token distribution platfor…" at bounding box center [212, 18] width 214 height 18
click at [127, 22] on span "Solutions" at bounding box center [123, 19] width 34 height 11
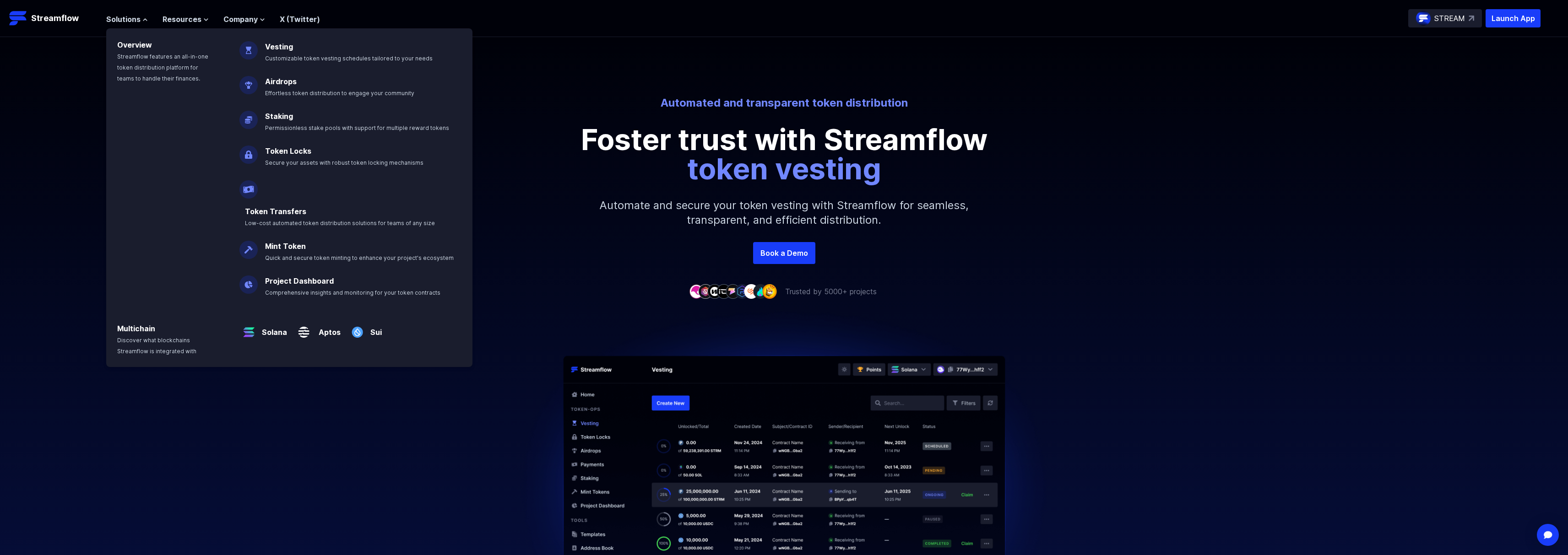
click at [971, 316] on img at bounding box center [785, 436] width 562 height 278
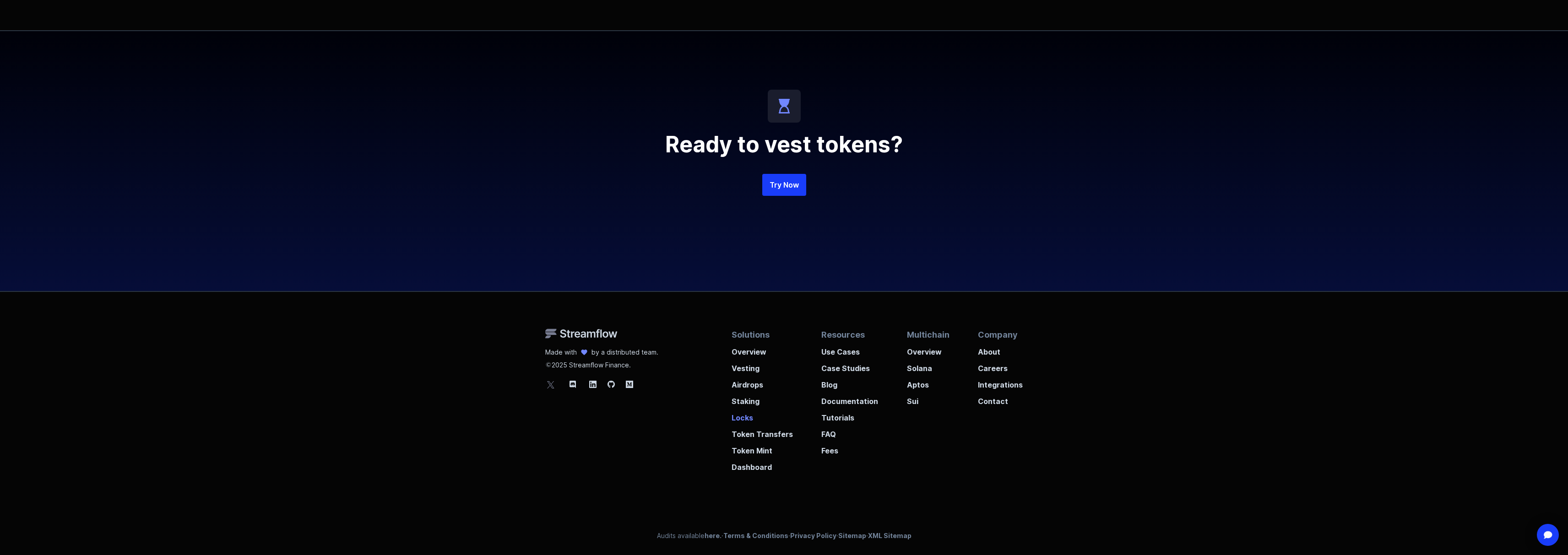
scroll to position [1966, 0]
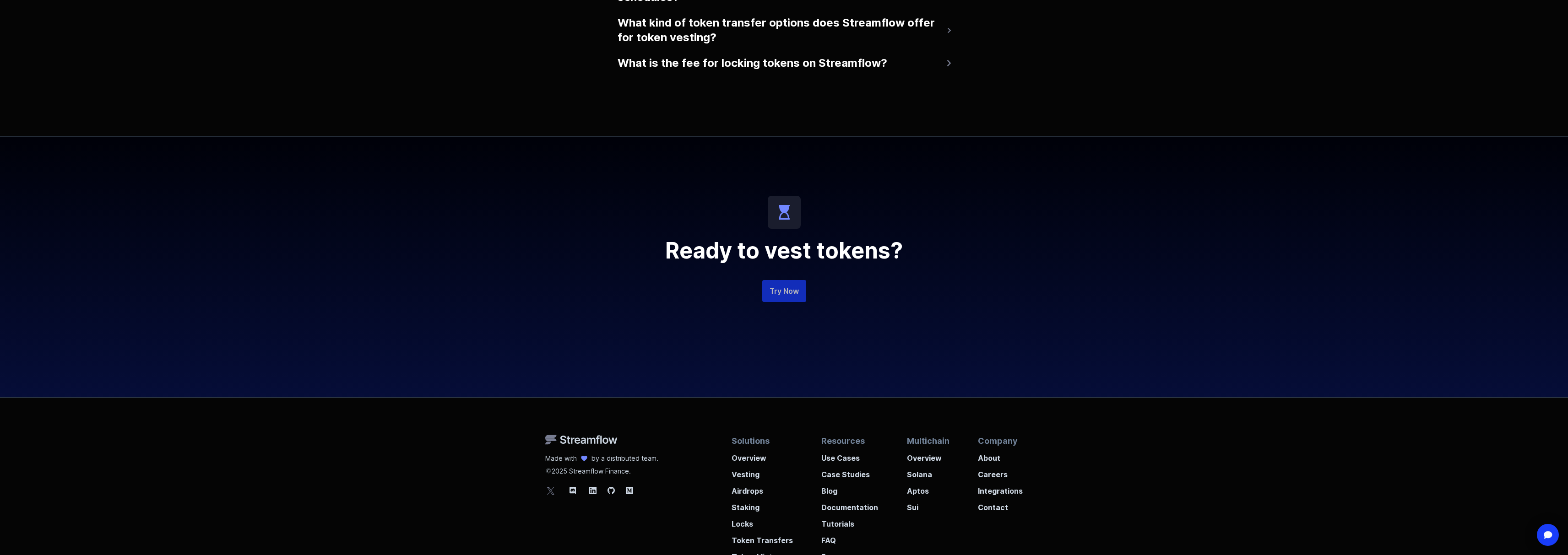
click at [796, 293] on link "Try Now" at bounding box center [784, 291] width 44 height 22
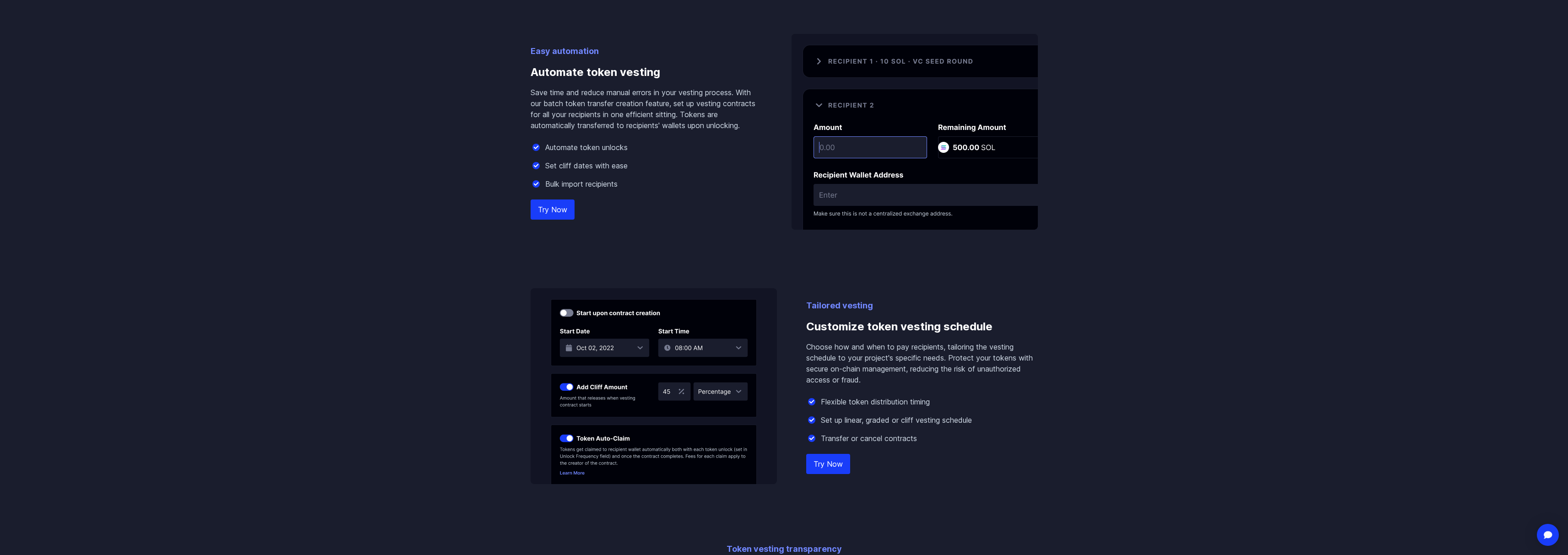
scroll to position [0, 0]
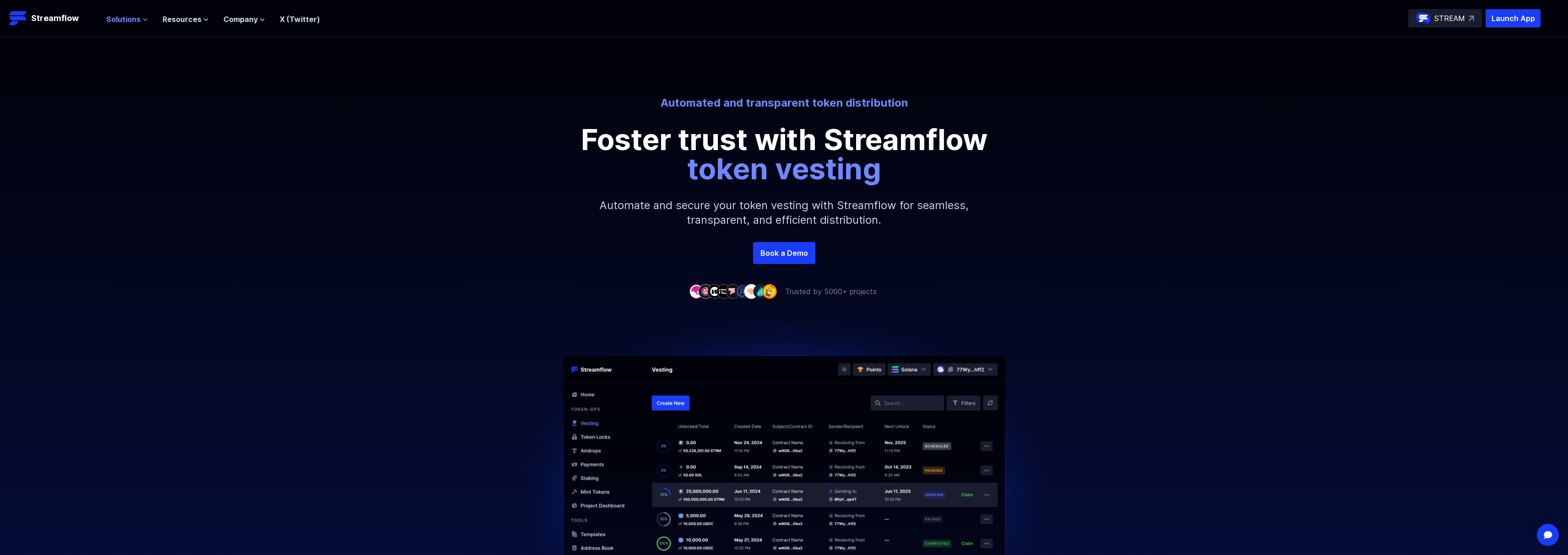
click at [136, 21] on span "Solutions" at bounding box center [123, 19] width 34 height 11
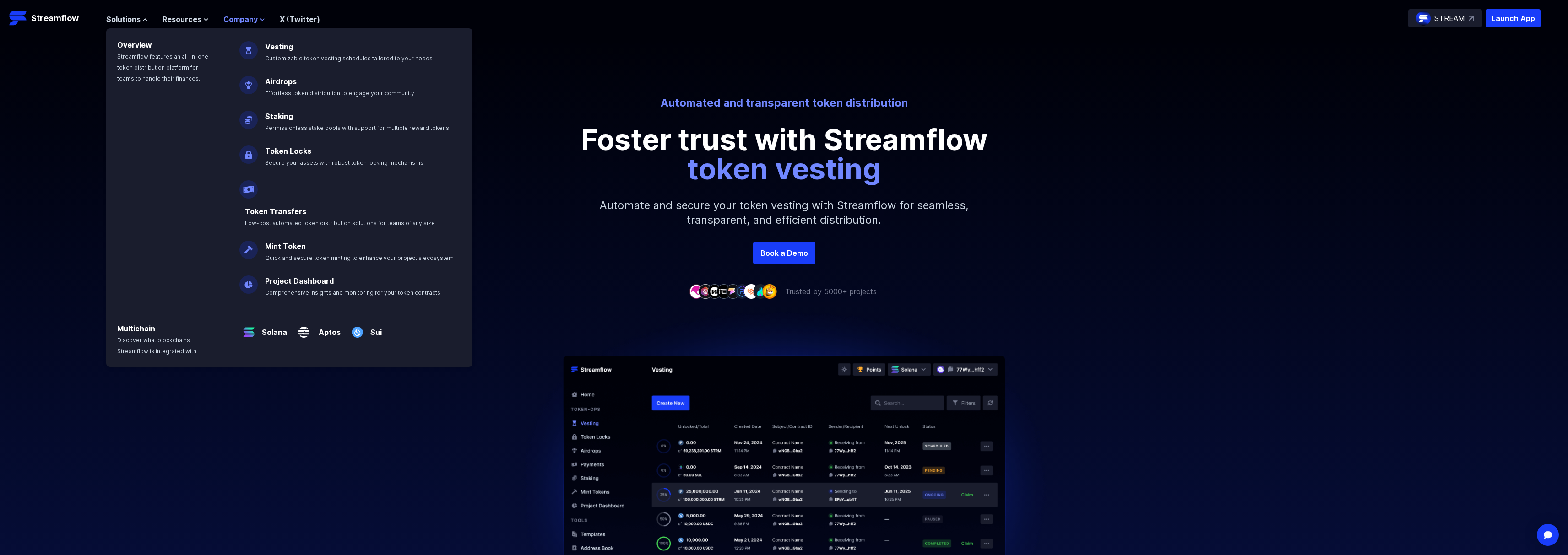
click at [240, 18] on span "Company" at bounding box center [240, 19] width 34 height 11
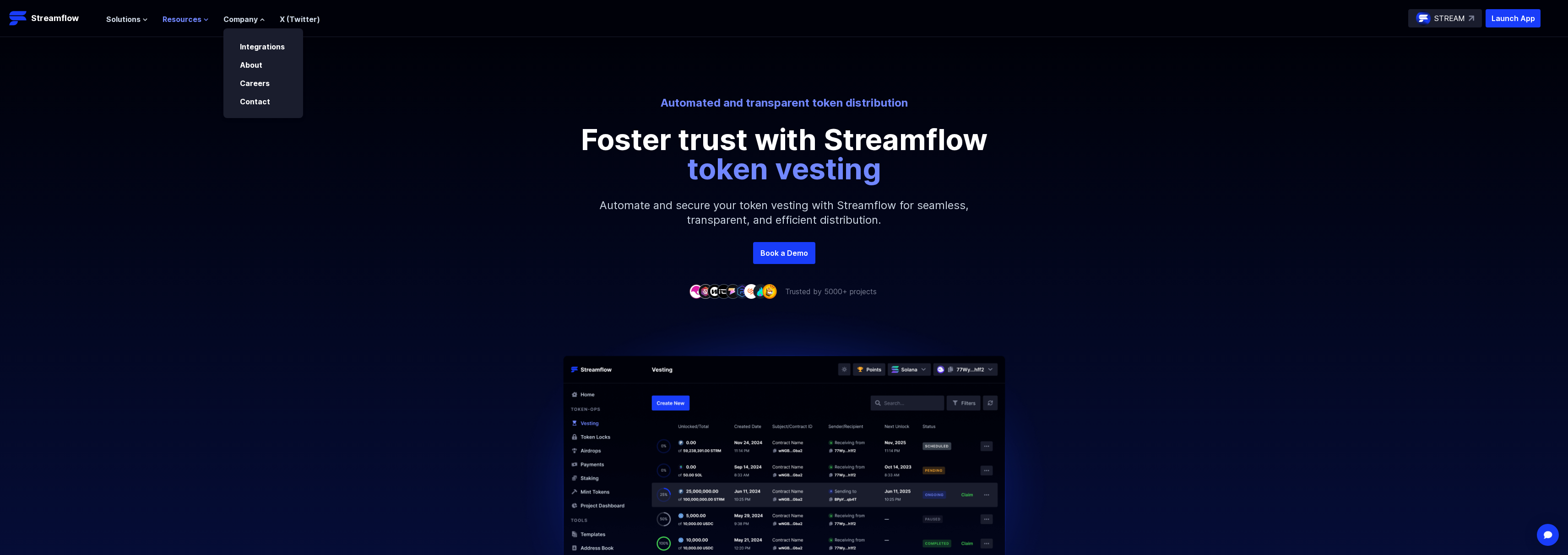
click at [186, 18] on span "Resources" at bounding box center [182, 19] width 39 height 11
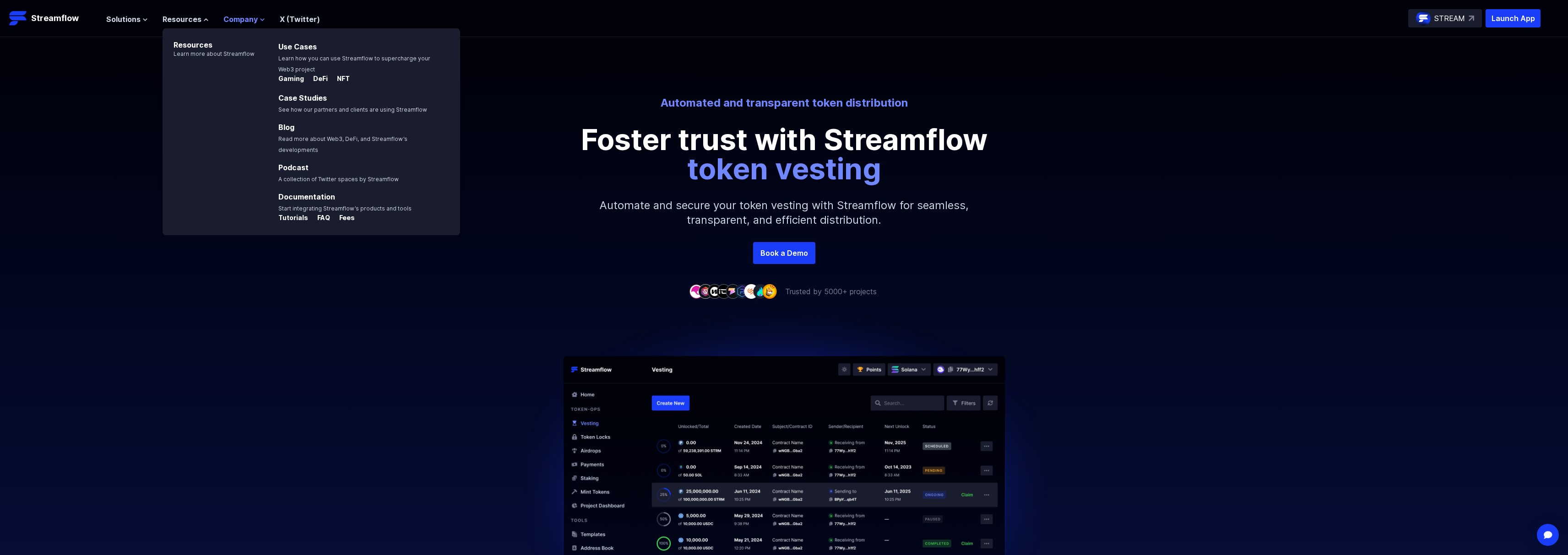
click at [233, 19] on span "Company" at bounding box center [240, 19] width 34 height 11
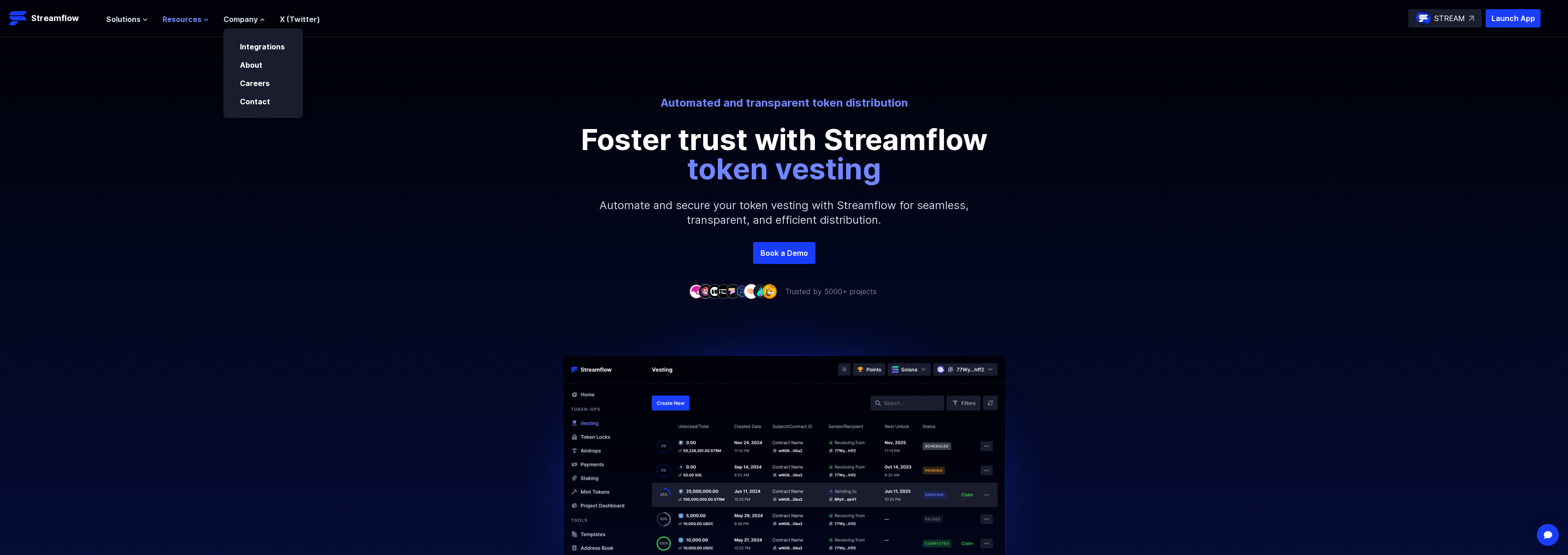
click at [166, 14] on span "Resources" at bounding box center [182, 19] width 39 height 11
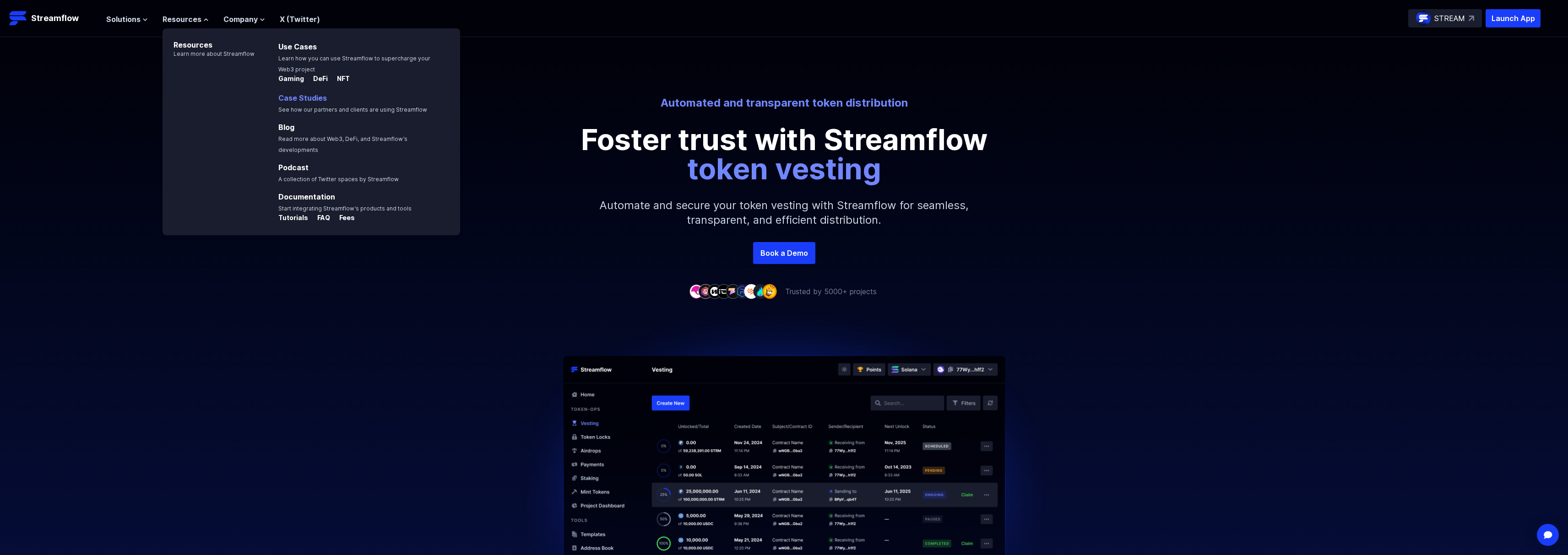
click at [308, 104] on p "Case Studies See how our partners and clients are using Streamflow" at bounding box center [359, 103] width 173 height 22
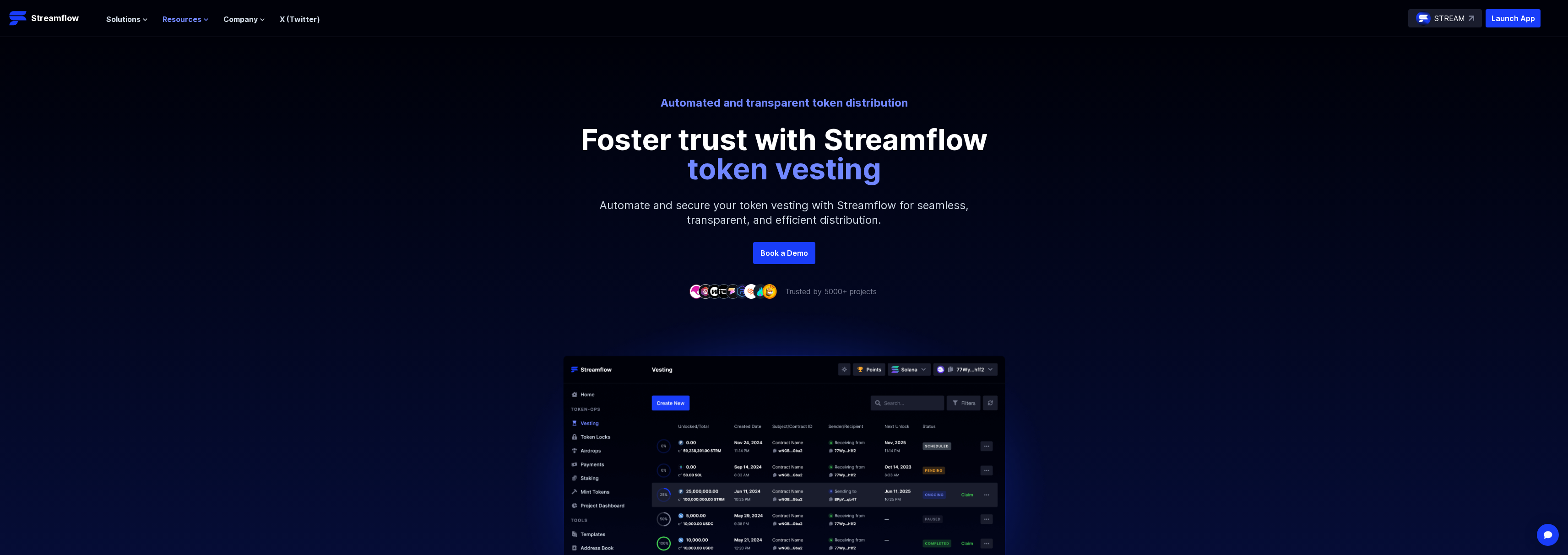
click at [185, 16] on span "Resources" at bounding box center [182, 19] width 39 height 11
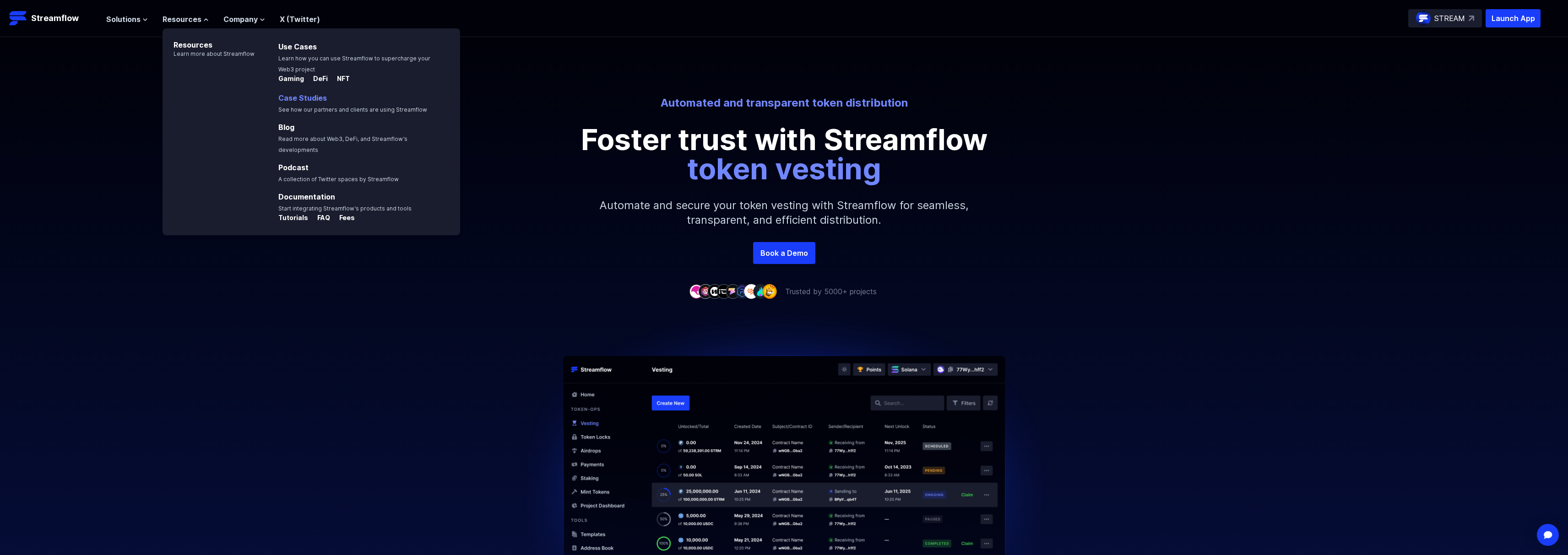
click at [289, 97] on link "Case Studies" at bounding box center [303, 97] width 49 height 9
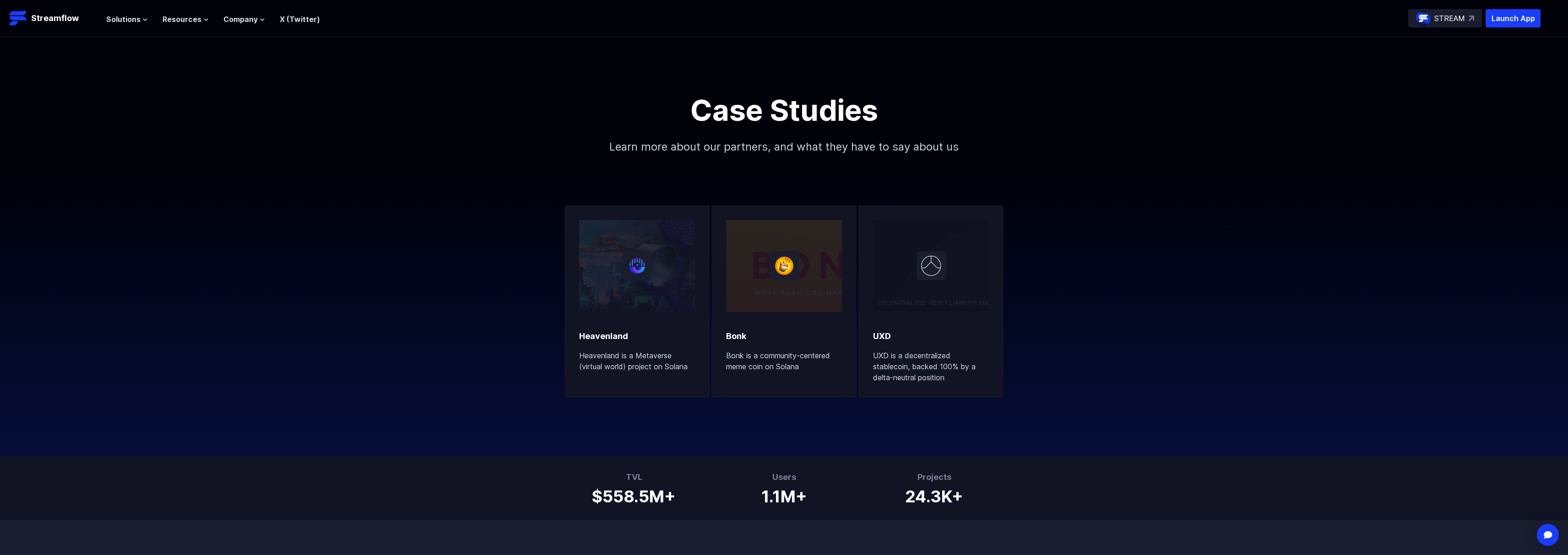
scroll to position [3, 0]
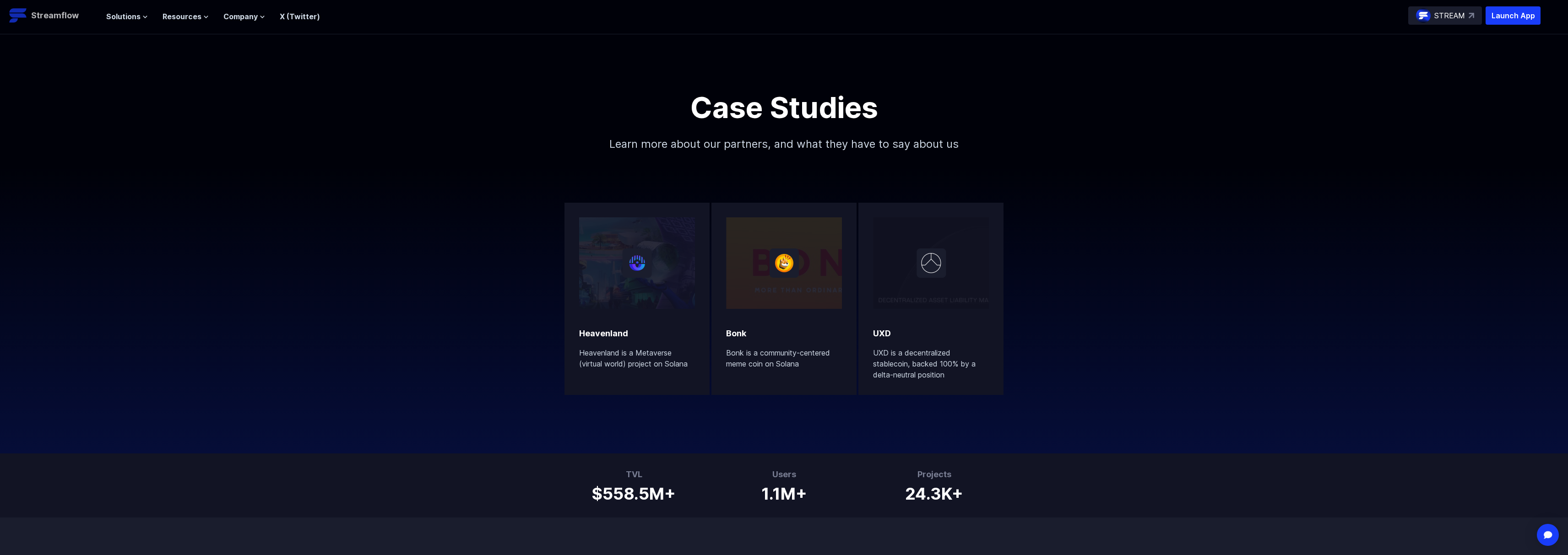
click at [62, 17] on p "Streamflow" at bounding box center [55, 15] width 47 height 13
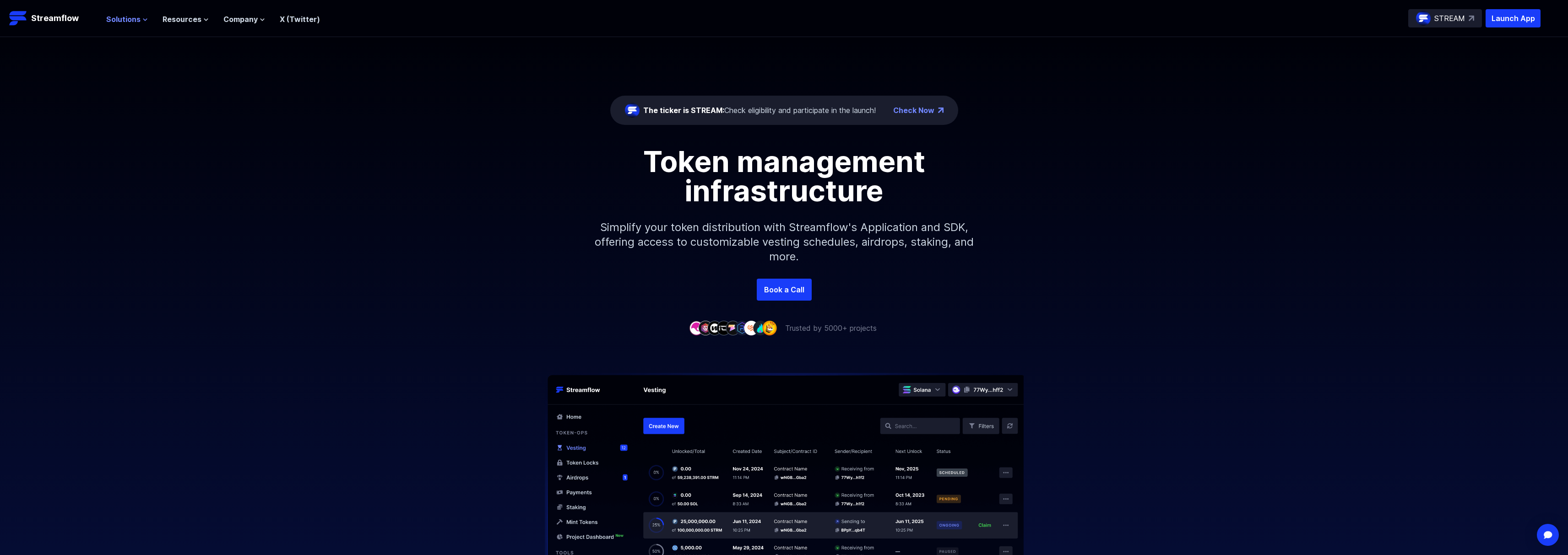
click at [138, 21] on span "Solutions" at bounding box center [123, 19] width 34 height 11
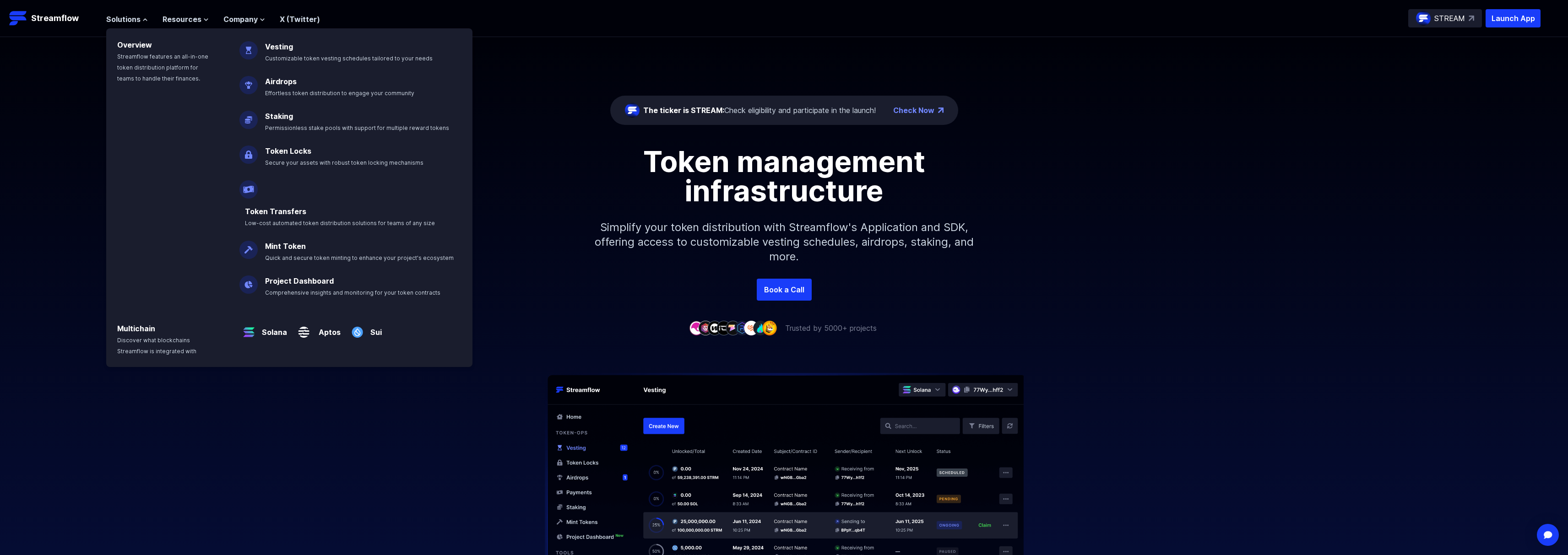
drag, startPoint x: 546, startPoint y: 271, endPoint x: 541, endPoint y: 274, distance: 5.8
click at [546, 271] on div "Token management infrastructure Simplify your token distribution with Streamflo…" at bounding box center [784, 212] width 1568 height 132
